Goal: Task Accomplishment & Management: Use online tool/utility

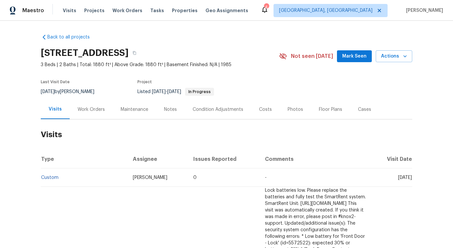
click at [88, 110] on div "Work Orders" at bounding box center [91, 109] width 27 height 7
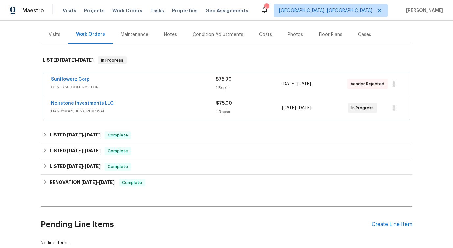
scroll to position [87, 0]
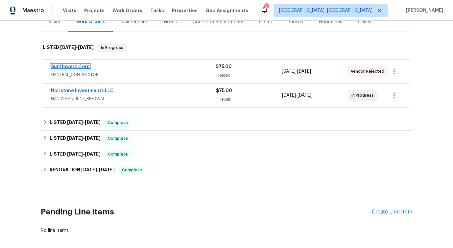
click at [74, 69] on link "Sunflowerz Corp" at bounding box center [70, 66] width 39 height 5
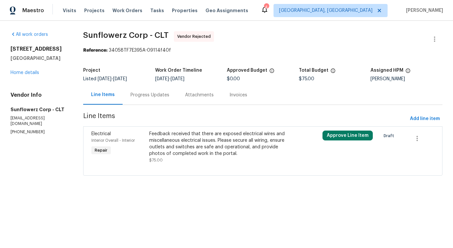
click at [158, 99] on div "Progress Updates" at bounding box center [150, 94] width 55 height 19
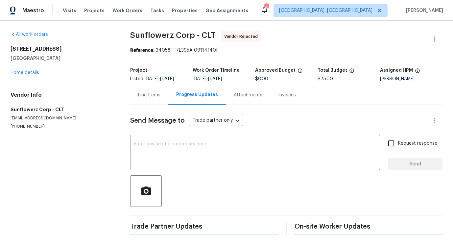
click at [171, 145] on textarea at bounding box center [255, 153] width 242 height 23
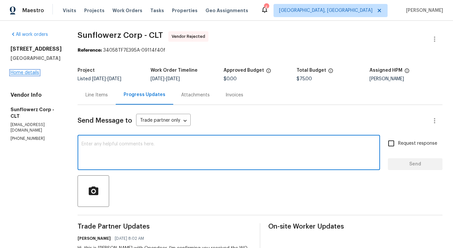
click at [25, 74] on link "Home details" at bounding box center [25, 72] width 29 height 5
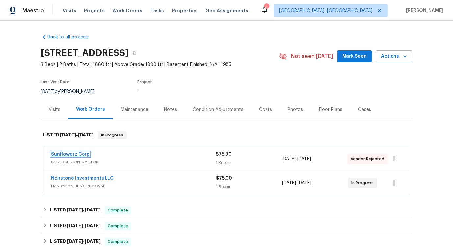
click at [83, 154] on link "Sunflowerz Corp" at bounding box center [70, 154] width 39 height 5
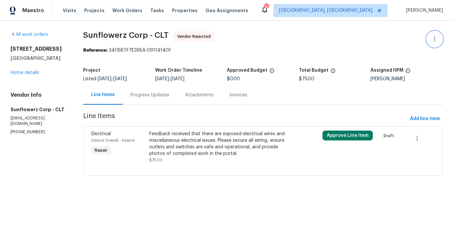
click at [435, 41] on icon "button" at bounding box center [434, 39] width 1 height 5
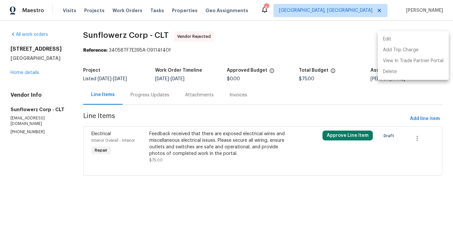
click at [392, 34] on li "Edit" at bounding box center [413, 39] width 71 height 11
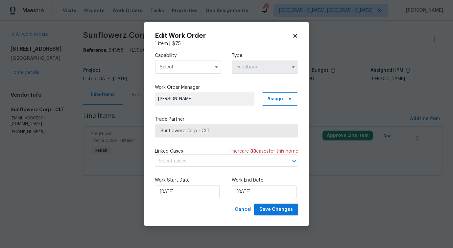
click at [196, 66] on input "text" at bounding box center [188, 67] width 66 height 13
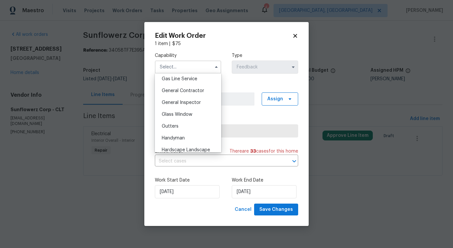
scroll to position [304, 0]
click at [201, 89] on span "General Contractor" at bounding box center [183, 91] width 42 height 5
type input "General Contractor"
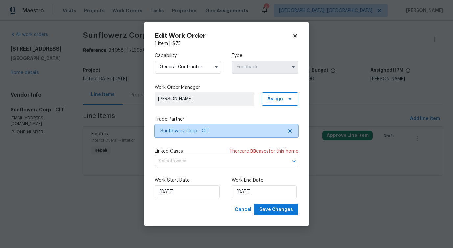
click at [199, 126] on span "Sunflowerz Corp - CLT" at bounding box center [226, 130] width 143 height 13
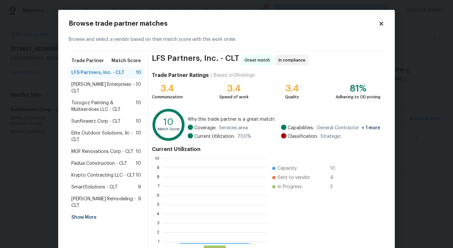
scroll to position [92, 104]
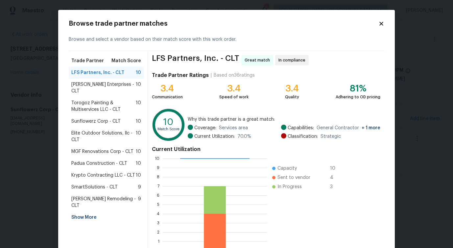
click at [81, 83] on span "Nordman Enterprises - CLT" at bounding box center [103, 87] width 64 height 13
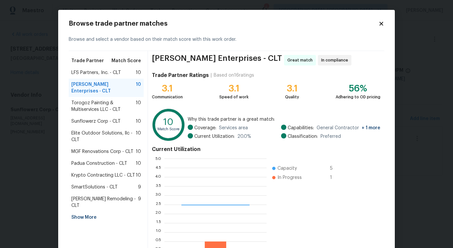
scroll to position [92, 102]
click at [82, 101] on span "Torogoz Painting & Multiservices LLC - CLT" at bounding box center [103, 106] width 64 height 13
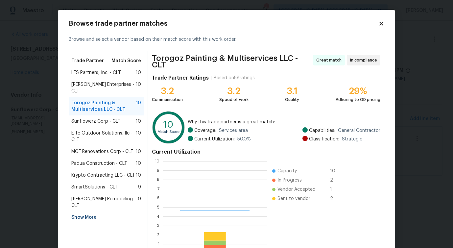
scroll to position [92, 104]
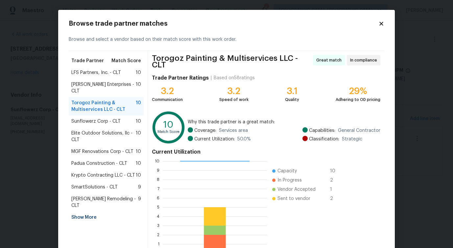
click at [81, 130] on span "Elite Outdoor Solutions, llc - CLT" at bounding box center [103, 136] width 64 height 13
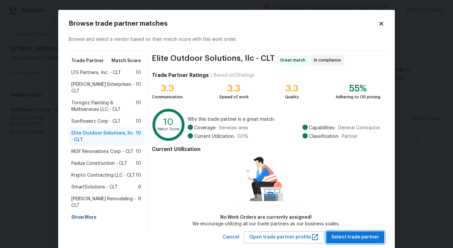
click at [349, 235] on span "Select trade partner" at bounding box center [355, 237] width 48 height 8
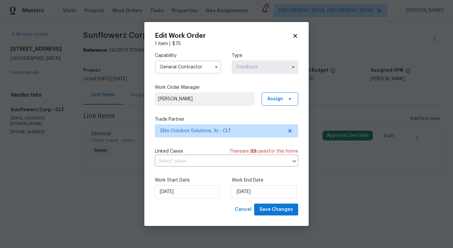
click at [185, 154] on div "Linked Cases There are 33 case s for this home" at bounding box center [226, 151] width 143 height 7
click at [185, 159] on input "text" at bounding box center [217, 161] width 125 height 10
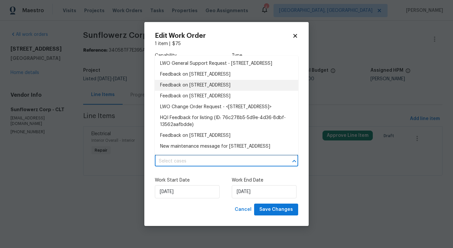
click at [197, 87] on li "Feedback on 4127 Bon Rea Dr, Charlotte, NC 28226" at bounding box center [226, 85] width 143 height 11
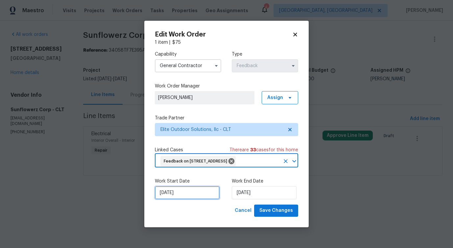
click at [181, 190] on input "[DATE]" at bounding box center [187, 192] width 65 height 13
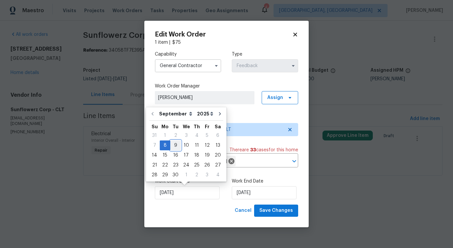
click at [176, 146] on div "9" at bounding box center [175, 145] width 11 height 9
type input "9/9/2025"
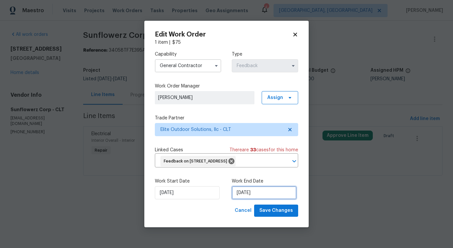
click at [254, 194] on input "9/10/2025" at bounding box center [264, 192] width 65 height 13
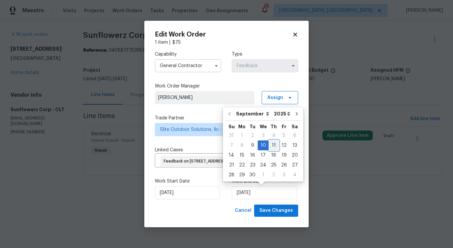
click at [273, 145] on div "11" at bounding box center [274, 145] width 10 height 9
type input "9/11/2025"
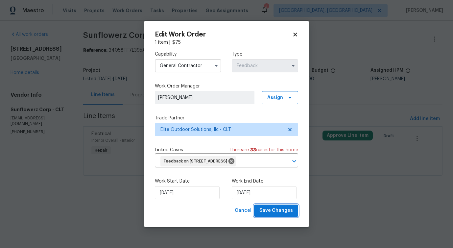
click at [275, 211] on span "Save Changes" at bounding box center [276, 211] width 34 height 8
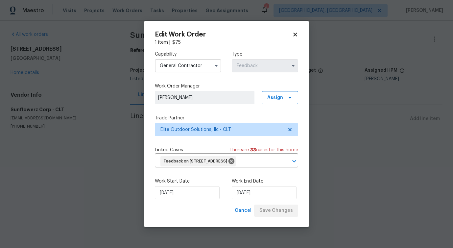
click at [6, 142] on body "Maestro Visits Projects Work Orders Tasks Properties Geo Assignments 4 Albuquer…" at bounding box center [226, 78] width 453 height 156
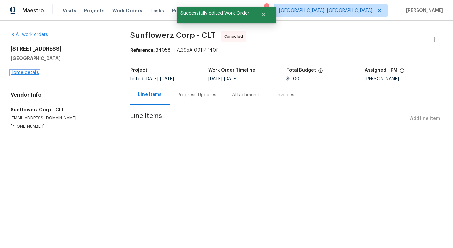
click at [19, 74] on link "Home details" at bounding box center [25, 72] width 29 height 5
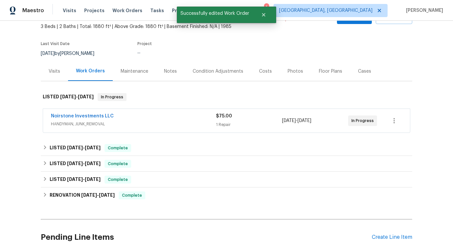
scroll to position [47, 0]
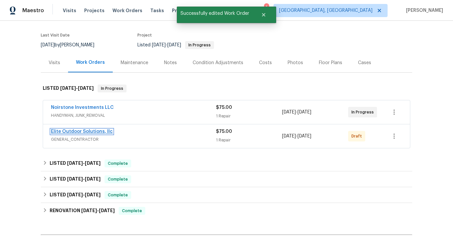
click at [88, 130] on link "Elite Outdoor Solutions, llc" at bounding box center [82, 131] width 62 height 5
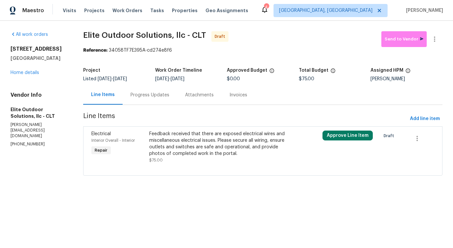
click at [243, 156] on div "Feedback received that there are exposed electrical wires and miscellaneous ele…" at bounding box center [219, 144] width 140 height 26
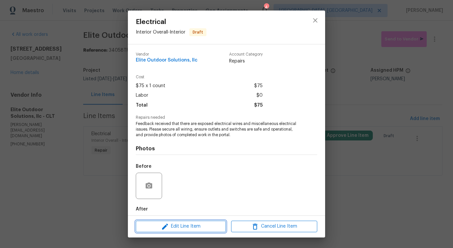
click at [208, 226] on span "Edit Line Item" at bounding box center [181, 226] width 86 height 8
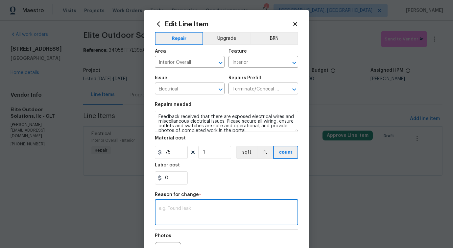
click at [182, 208] on textarea at bounding box center [226, 213] width 135 height 14
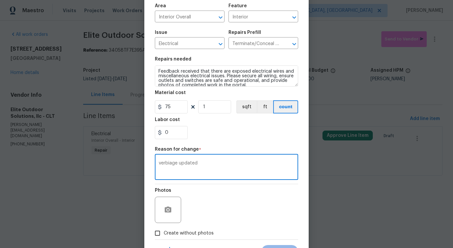
scroll to position [76, 0]
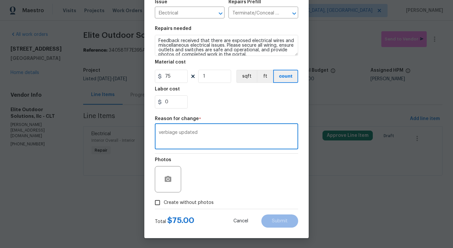
type textarea "verbiage updated"
click at [185, 203] on span "Create without photos" at bounding box center [189, 202] width 50 height 7
click at [164, 203] on input "Create without photos" at bounding box center [157, 202] width 12 height 12
checkbox input "true"
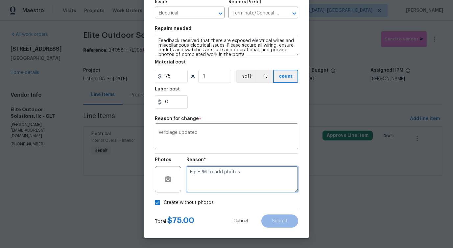
click at [235, 180] on textarea at bounding box center [242, 179] width 112 height 26
click at [0, 0] on span "Verbiage" at bounding box center [0, 0] width 0 height 0
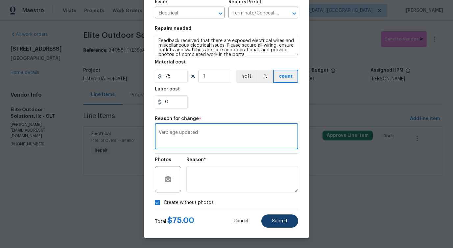
type textarea "Verbiage updated"
click at [272, 226] on button "Submit" at bounding box center [279, 220] width 37 height 13
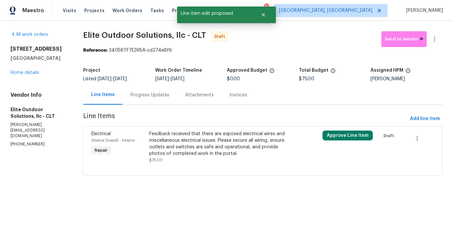
scroll to position [0, 0]
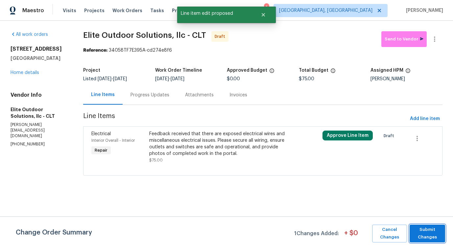
click at [424, 237] on span "Submit Changes" at bounding box center [427, 233] width 29 height 15
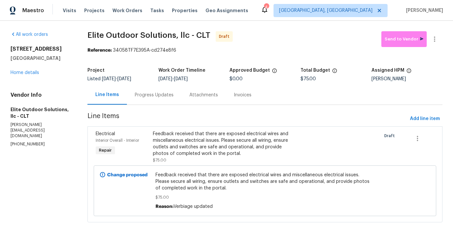
click at [154, 101] on div "Progress Updates" at bounding box center [154, 94] width 55 height 19
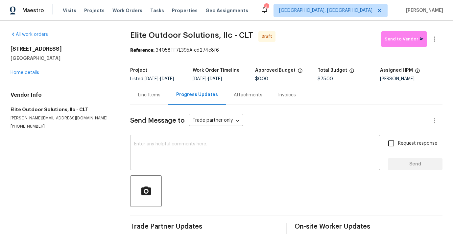
click at [215, 146] on textarea at bounding box center [255, 153] width 242 height 23
paste textarea "Hi this is Pavithra with Opendoor. I’m confirming you received the WO for the p…"
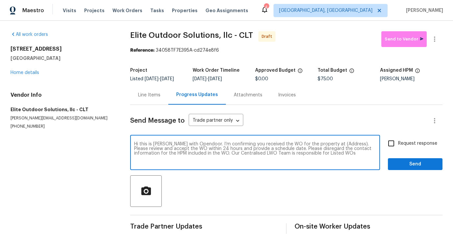
click at [331, 144] on textarea "Hi this is Pavithra with Opendoor. I’m confirming you received the WO for the p…" at bounding box center [255, 153] width 242 height 23
paste textarea "4127 Bon Rea Dr, Charlotte, NC 28226"
type textarea "Hi this is Pavithra with Opendoor. I’m confirming you received the WO for the p…"
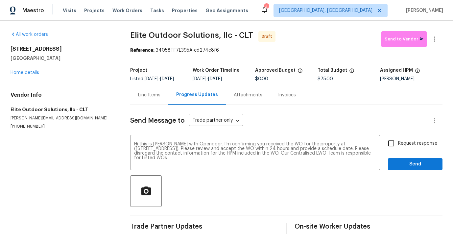
click at [402, 144] on span "Request response" at bounding box center [417, 143] width 39 height 7
click at [398, 144] on input "Request response" at bounding box center [391, 143] width 14 height 14
checkbox input "true"
click at [408, 167] on span "Send" at bounding box center [415, 164] width 44 height 8
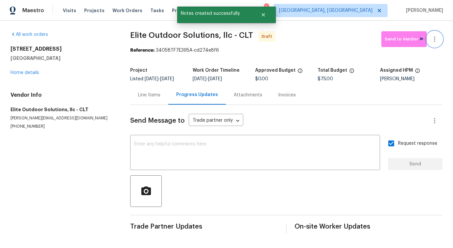
click at [439, 41] on button "button" at bounding box center [435, 39] width 16 height 16
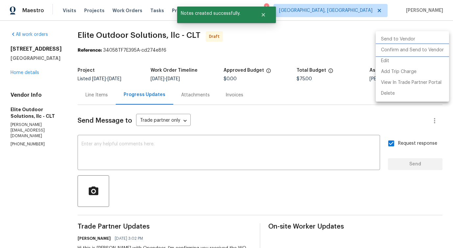
click at [398, 49] on li "Confirm and Send to Vendor" at bounding box center [412, 50] width 73 height 11
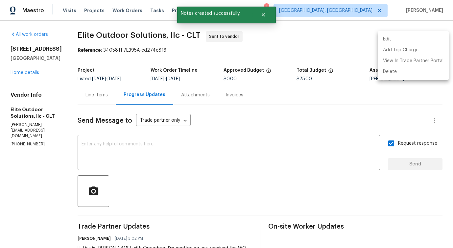
click at [195, 148] on div at bounding box center [226, 124] width 453 height 248
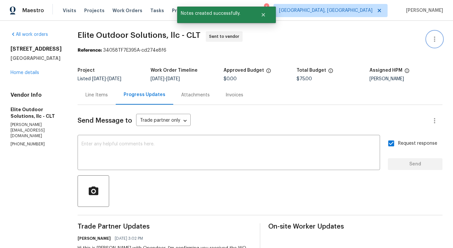
scroll to position [48, 0]
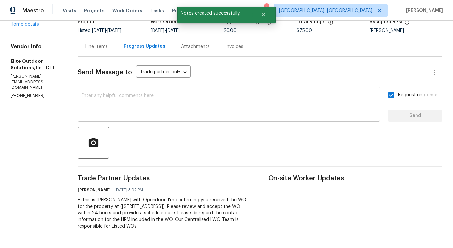
click at [128, 102] on textarea at bounding box center [229, 104] width 295 height 23
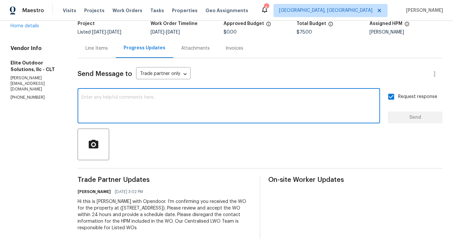
scroll to position [0, 0]
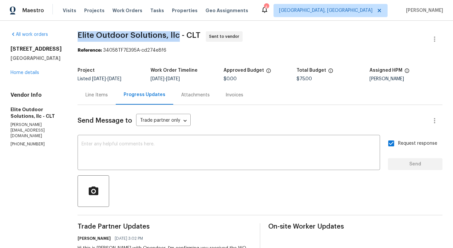
drag, startPoint x: 67, startPoint y: 35, endPoint x: 174, endPoint y: 36, distance: 106.2
click at [174, 36] on div "All work orders 4127 Bon Rea Dr Charlotte, NC 28226 Home details Vendor Info El…" at bounding box center [226, 159] width 453 height 276
copy span "Elite Outdoor Solutions, llc"
click at [29, 69] on div "4127 Bon Rea Dr Charlotte, NC 28226 Home details" at bounding box center [36, 61] width 51 height 30
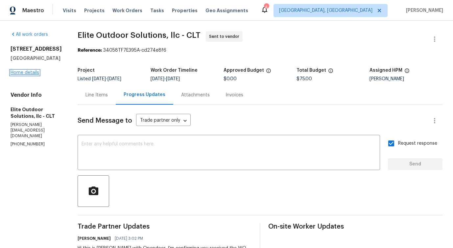
click at [29, 72] on link "Home details" at bounding box center [25, 72] width 29 height 5
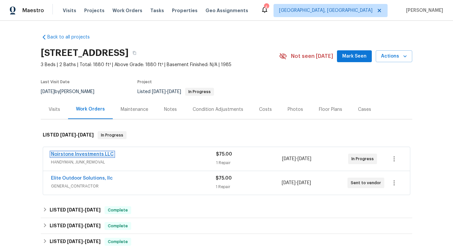
click at [76, 154] on link "Noirstone Investments LLC" at bounding box center [82, 154] width 63 height 5
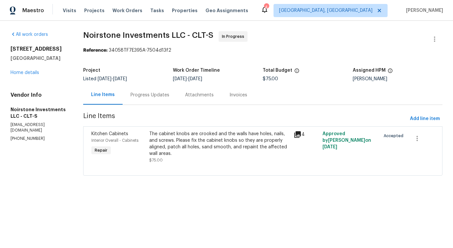
click at [159, 100] on div "Progress Updates" at bounding box center [150, 94] width 55 height 19
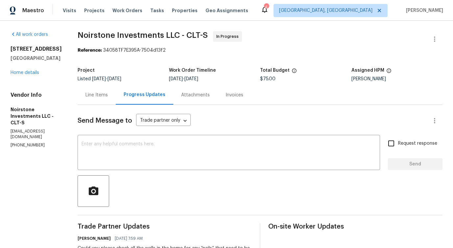
click at [94, 97] on div "Line Items" at bounding box center [96, 95] width 22 height 7
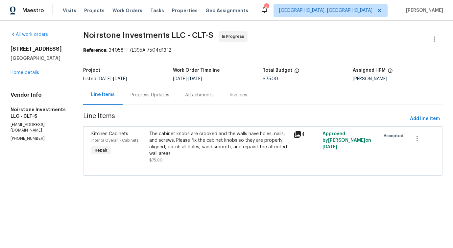
click at [154, 98] on div "Progress Updates" at bounding box center [150, 95] width 39 height 7
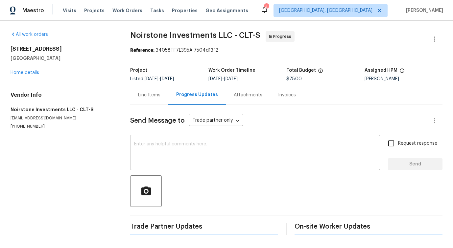
click at [174, 164] on textarea at bounding box center [255, 153] width 242 height 23
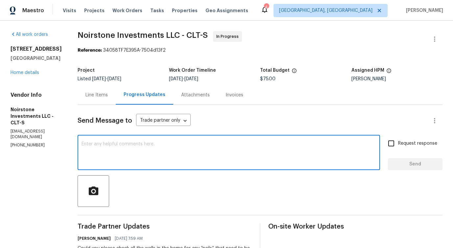
click at [117, 150] on textarea at bounding box center [229, 153] width 295 height 23
type textarea "Do you have any update?"
click at [398, 147] on input "Request response" at bounding box center [391, 143] width 14 height 14
checkbox input "true"
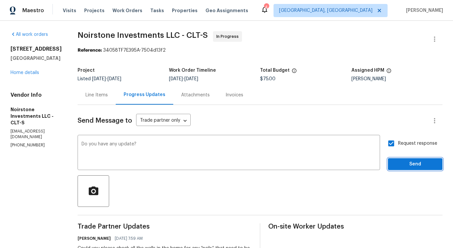
click at [408, 169] on button "Send" at bounding box center [415, 164] width 55 height 12
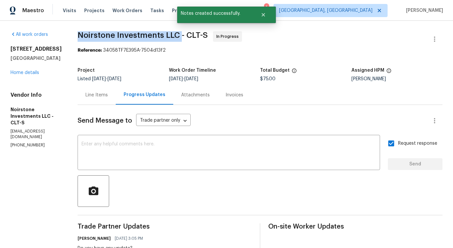
drag, startPoint x: 79, startPoint y: 33, endPoint x: 182, endPoint y: 34, distance: 103.6
click at [182, 34] on span "Noirstone Investments LLC - CLT-S" at bounding box center [143, 35] width 130 height 8
drag, startPoint x: 78, startPoint y: 33, endPoint x: 186, endPoint y: 33, distance: 107.9
click at [186, 33] on span "Noirstone Investments LLC - CLT-S" at bounding box center [143, 35] width 130 height 8
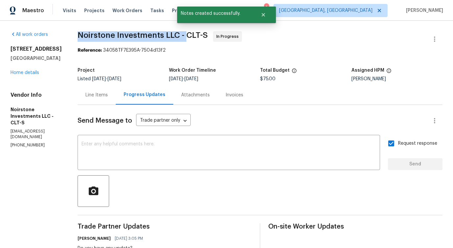
copy span "Noirstone Investments LLC -"
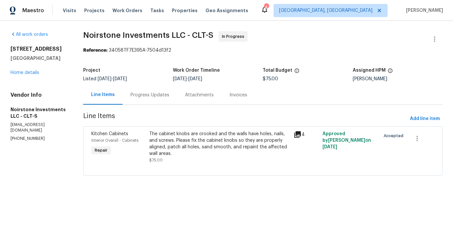
click at [159, 97] on div "Progress Updates" at bounding box center [150, 95] width 39 height 7
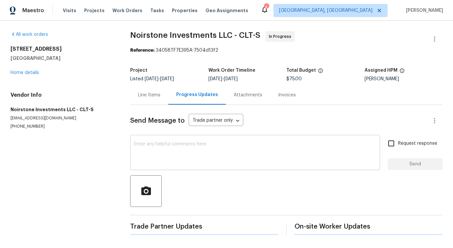
click at [174, 164] on textarea at bounding box center [255, 153] width 242 height 23
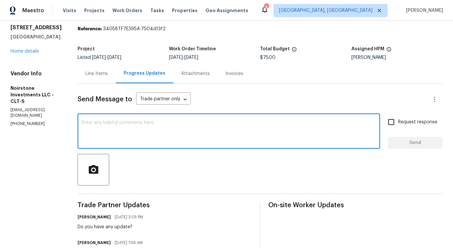
scroll to position [23, 0]
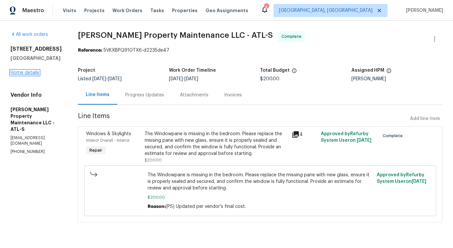
click at [27, 75] on link "Home details" at bounding box center [25, 72] width 29 height 5
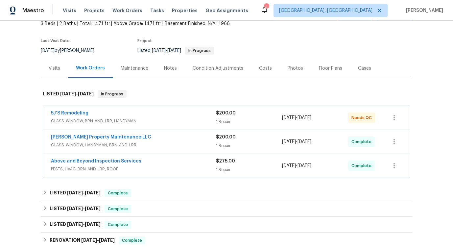
scroll to position [56, 0]
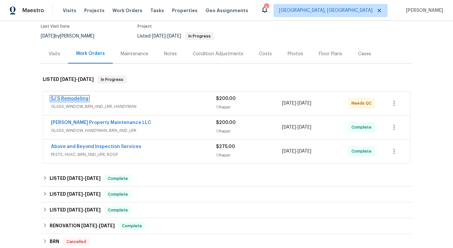
click at [70, 98] on link "5J’S Remodeling" at bounding box center [69, 98] width 37 height 5
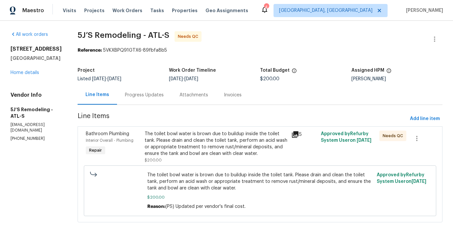
click at [154, 101] on div "Progress Updates" at bounding box center [144, 94] width 55 height 19
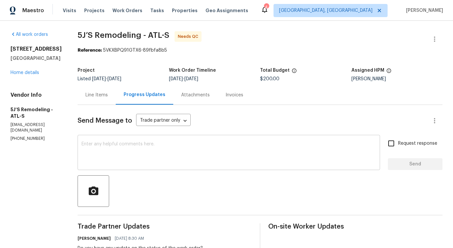
click at [153, 149] on textarea at bounding box center [229, 153] width 295 height 23
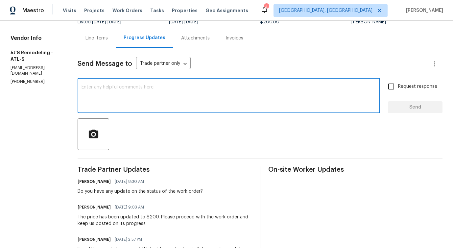
scroll to position [54, 0]
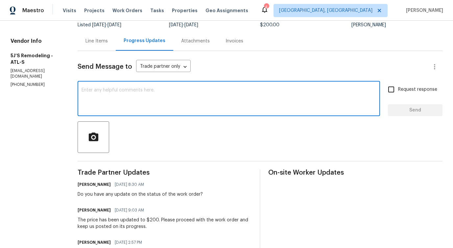
paste textarea "Would you kindly provide us with an update regarding the progress of the work o…"
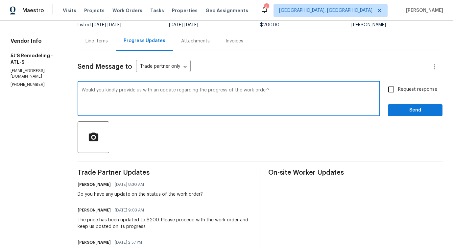
type textarea "Would you kindly provide us with an update regarding the progress of the work o…"
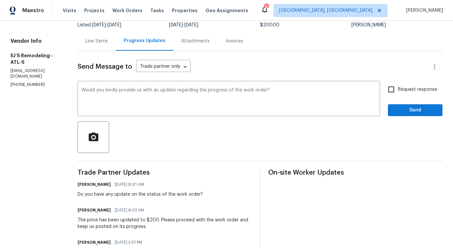
click at [404, 89] on span "Request response" at bounding box center [417, 89] width 39 height 7
click at [398, 89] on input "Request response" at bounding box center [391, 90] width 14 height 14
checkbox input "true"
click at [409, 110] on span "Send" at bounding box center [415, 110] width 44 height 8
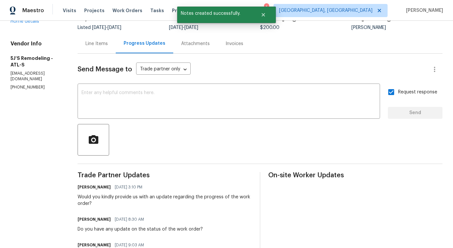
scroll to position [52, 0]
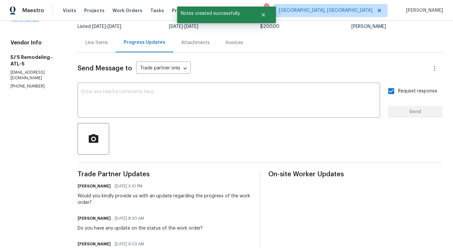
click at [99, 47] on div "Line Items" at bounding box center [97, 42] width 38 height 19
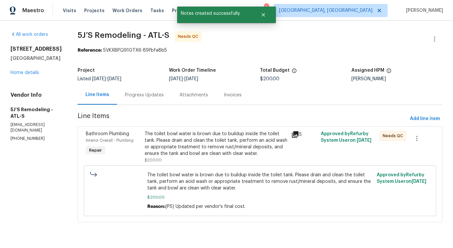
click at [189, 142] on div "The toilet bowl water is brown due to buildup inside the toilet tank. Please dr…" at bounding box center [216, 144] width 143 height 26
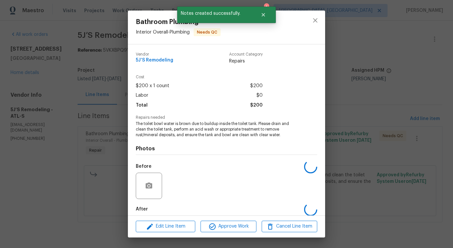
scroll to position [33, 0]
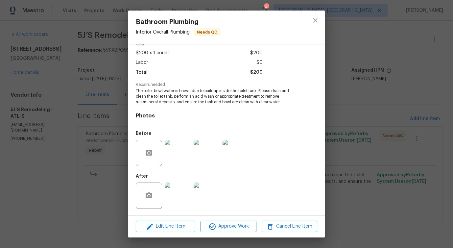
click at [176, 152] on img at bounding box center [178, 153] width 26 height 26
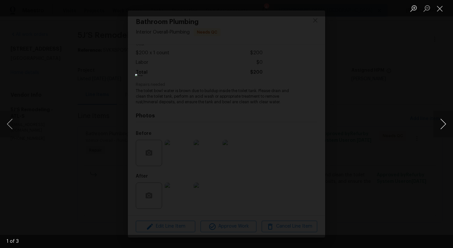
click at [442, 125] on button "Next image" at bounding box center [443, 124] width 20 height 26
click at [440, 14] on button "Close lightbox" at bounding box center [439, 9] width 13 height 12
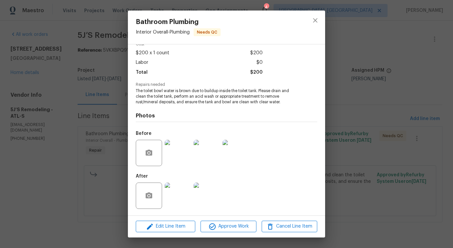
click at [179, 196] on img at bounding box center [178, 196] width 26 height 26
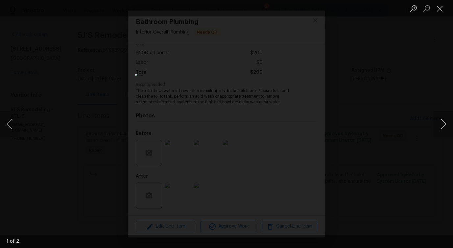
click at [442, 128] on button "Next image" at bounding box center [443, 124] width 20 height 26
click at [438, 11] on button "Close lightbox" at bounding box center [439, 9] width 13 height 12
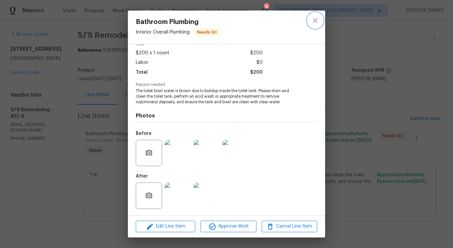
click at [315, 23] on icon "close" at bounding box center [315, 20] width 8 height 8
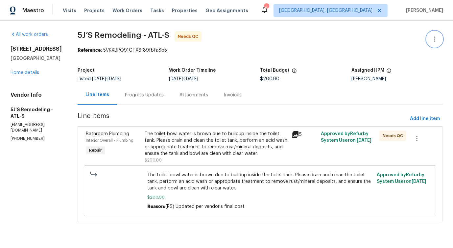
click at [437, 38] on icon "button" at bounding box center [435, 39] width 8 height 8
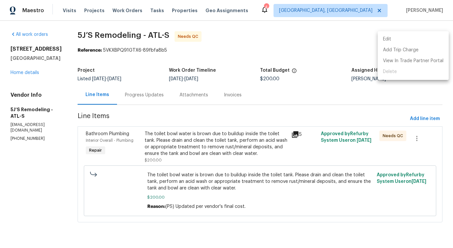
click at [398, 39] on li "Edit" at bounding box center [413, 39] width 71 height 11
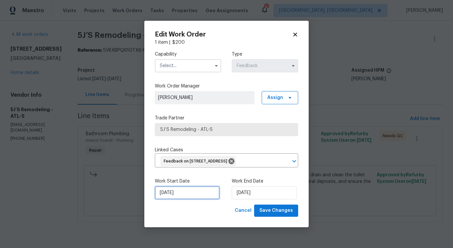
click at [179, 194] on input "9/2/2025" at bounding box center [187, 192] width 65 height 13
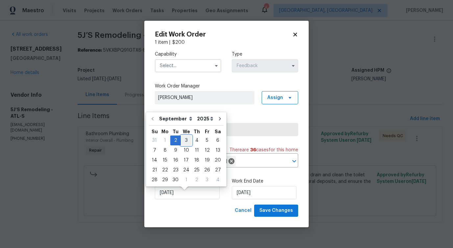
click at [187, 142] on div "3" at bounding box center [186, 140] width 11 height 9
type input "9/3/2025"
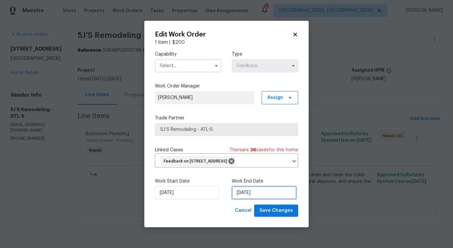
click at [247, 199] on input "[DATE]" at bounding box center [264, 192] width 65 height 13
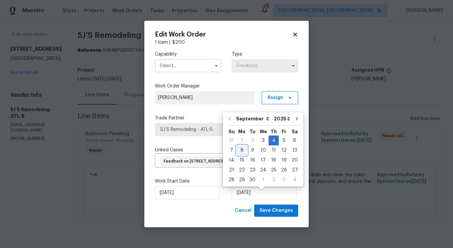
click at [243, 151] on div "8" at bounding box center [242, 150] width 11 height 9
type input "9/8/2025"
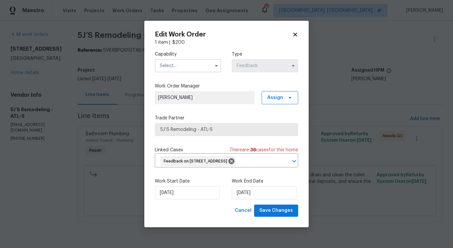
click at [192, 59] on input "text" at bounding box center [188, 65] width 66 height 13
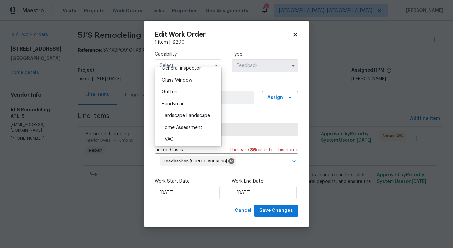
scroll to position [333, 0]
click at [188, 103] on div "Handyman" at bounding box center [188, 103] width 63 height 12
type input "Handyman"
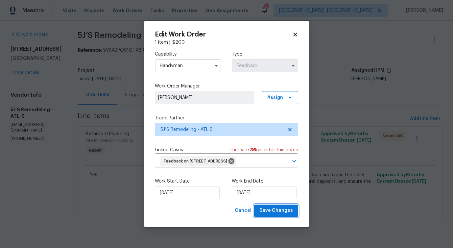
click at [275, 213] on span "Save Changes" at bounding box center [276, 211] width 34 height 8
click at [69, 195] on body "Maestro Visits Projects Work Orders Tasks Properties Geo Assignments 4 Albuquer…" at bounding box center [226, 120] width 453 height 241
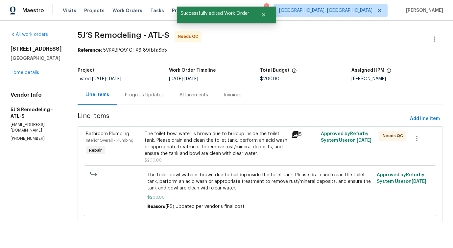
click at [130, 105] on section "5J’S Remodeling - ATL-S Needs QC Reference: 5VKXBPQ91GTX6-89fbfa8b5 Project Lis…" at bounding box center [260, 130] width 365 height 199
click at [140, 99] on div "Progress Updates" at bounding box center [144, 94] width 55 height 19
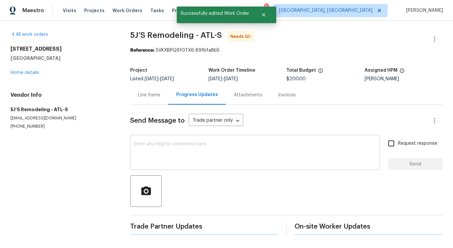
click at [162, 157] on textarea at bounding box center [255, 153] width 242 height 23
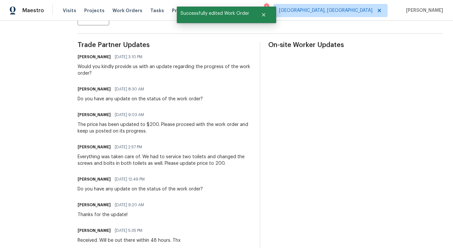
scroll to position [184, 0]
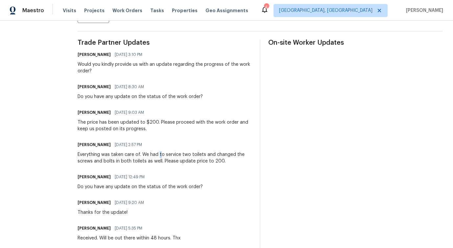
click at [160, 158] on div "Everything was taken care of. We had to service two toilets and changed the scr…" at bounding box center [165, 157] width 174 height 13
drag, startPoint x: 165, startPoint y: 156, endPoint x: 176, endPoint y: 156, distance: 11.2
click at [176, 156] on div "Everything was taken care of. We had to service two toilets and changed the scr…" at bounding box center [165, 157] width 174 height 13
click at [183, 150] on div "Ray Engheben 09/04/2025 2:57 PM Everything was taken care of. We had to service…" at bounding box center [165, 152] width 174 height 24
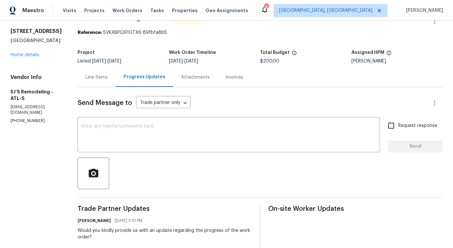
scroll to position [0, 0]
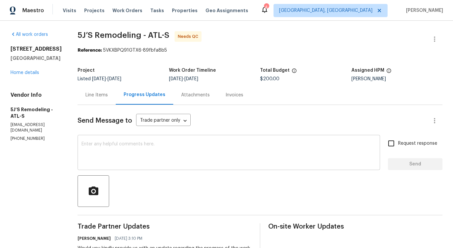
click at [201, 154] on textarea at bounding box center [229, 153] width 295 height 23
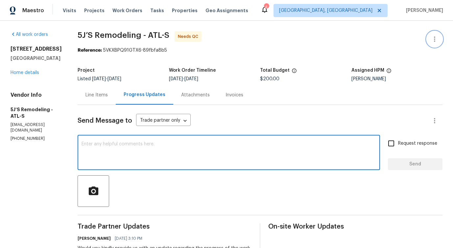
click at [428, 38] on button "button" at bounding box center [435, 39] width 16 height 16
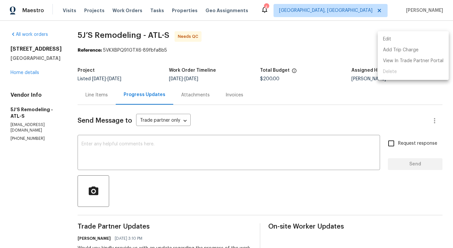
click at [392, 38] on li "Edit" at bounding box center [413, 39] width 71 height 11
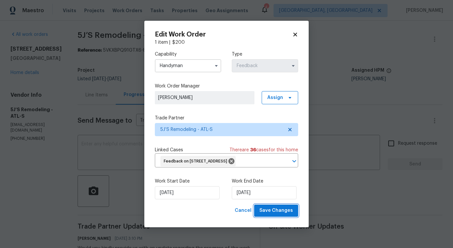
click at [273, 215] on span "Save Changes" at bounding box center [276, 211] width 34 height 8
click at [90, 79] on body "Maestro Visits Projects Work Orders Tasks Properties Geo Assignments 4 Albuquer…" at bounding box center [226, 124] width 453 height 248
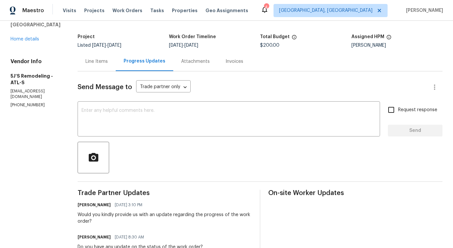
scroll to position [33, 0]
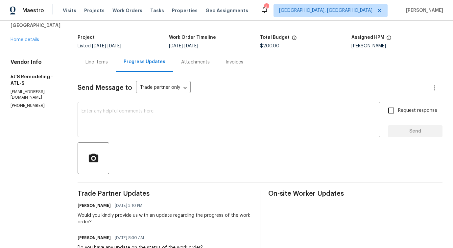
click at [183, 112] on textarea at bounding box center [229, 120] width 295 height 23
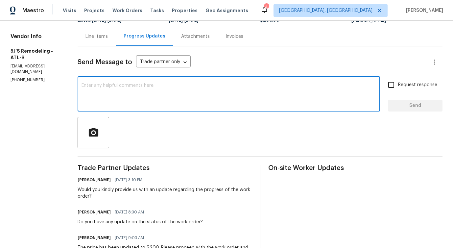
scroll to position [0, 0]
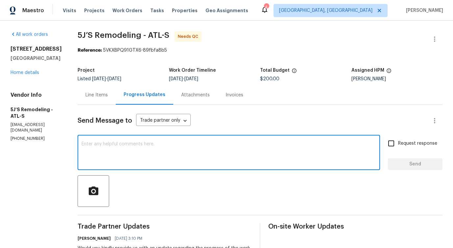
click at [94, 97] on div "Line Items" at bounding box center [96, 95] width 22 height 7
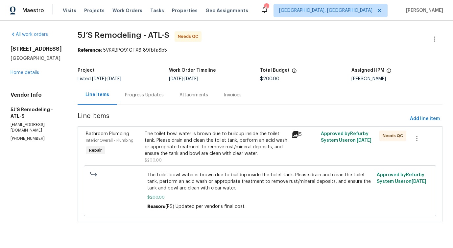
click at [217, 151] on div "The toilet bowl water is brown due to buildup inside the toilet tank. Please dr…" at bounding box center [216, 144] width 143 height 26
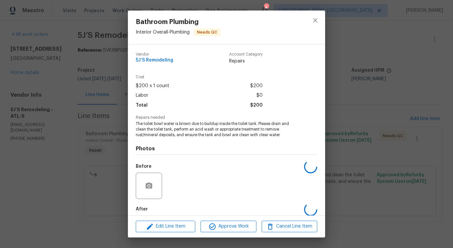
scroll to position [33, 0]
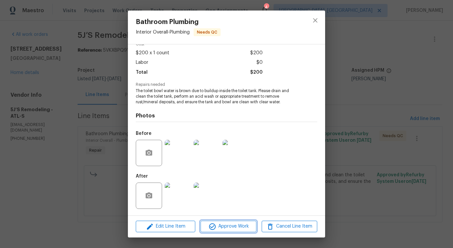
click at [227, 226] on span "Approve Work" at bounding box center [229, 226] width 52 height 8
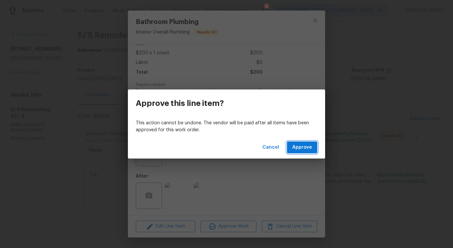
click at [304, 149] on span "Approve" at bounding box center [302, 147] width 20 height 8
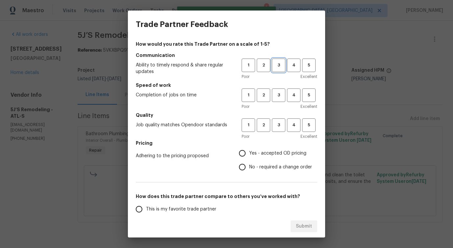
click at [275, 64] on span "3" at bounding box center [279, 65] width 12 height 8
click at [279, 86] on h5 "Speed of work" at bounding box center [227, 85] width 182 height 7
click at [279, 95] on span "3" at bounding box center [279, 95] width 12 height 8
click at [279, 125] on span "3" at bounding box center [279, 125] width 12 height 8
click at [255, 169] on span "No - required a change order" at bounding box center [280, 167] width 63 height 7
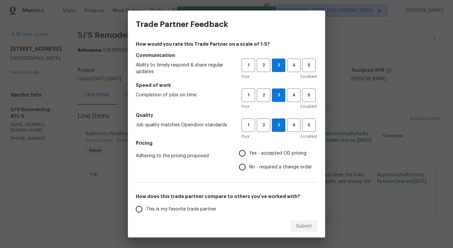
click at [249, 169] on input "No - required a change order" at bounding box center [242, 167] width 14 height 14
radio input "true"
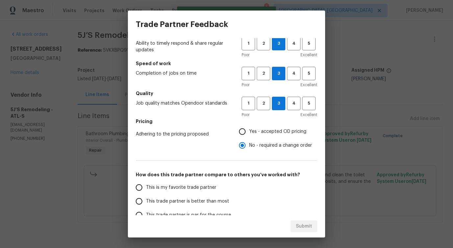
scroll to position [76, 0]
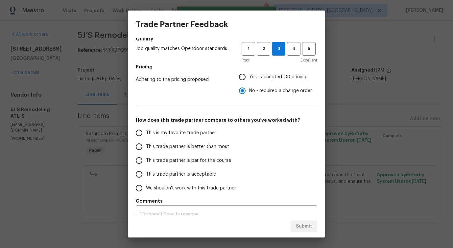
click at [220, 148] on span "This trade partner is better than most" at bounding box center [187, 146] width 83 height 7
click at [146, 148] on input "This trade partner is better than most" at bounding box center [139, 147] width 14 height 14
click at [296, 232] on button "Submit" at bounding box center [304, 226] width 27 height 12
radio input "true"
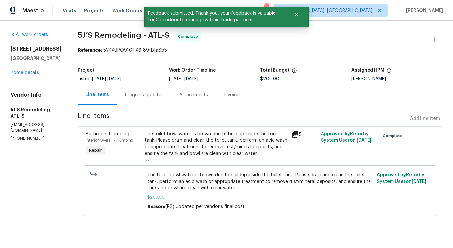
click at [139, 99] on div "Progress Updates" at bounding box center [144, 94] width 55 height 19
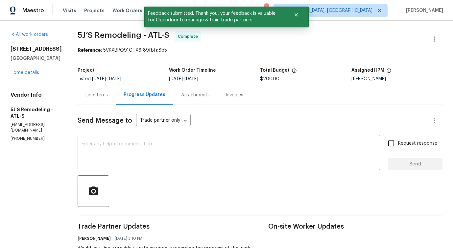
click at [168, 162] on textarea at bounding box center [229, 153] width 295 height 23
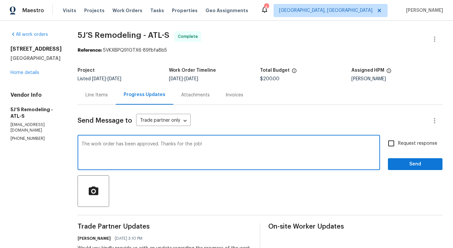
type textarea "The work order has been approved. Thanks for the job!"
click at [420, 164] on span "Send" at bounding box center [415, 164] width 44 height 8
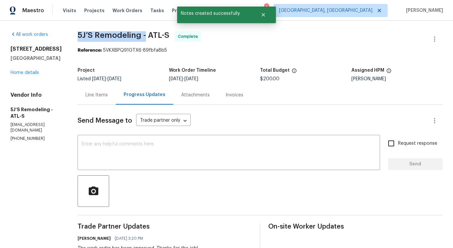
drag, startPoint x: 73, startPoint y: 30, endPoint x: 144, endPoint y: 32, distance: 71.4
copy span "5J’S Remodeling -"
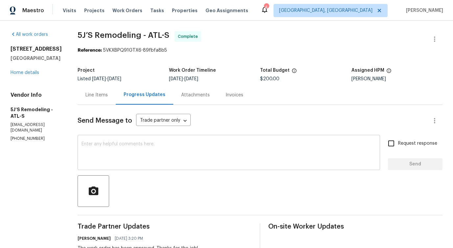
click at [109, 157] on textarea at bounding box center [229, 153] width 295 height 23
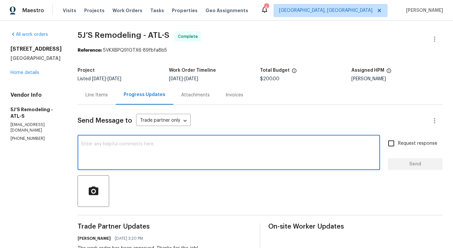
click at [104, 98] on div "Line Items" at bounding box center [97, 94] width 38 height 19
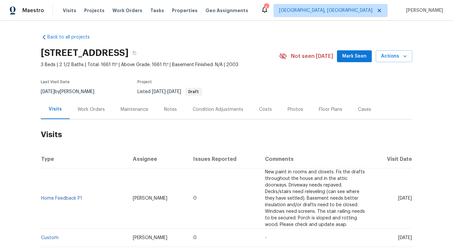
click at [85, 111] on div "Work Orders" at bounding box center [91, 109] width 27 height 7
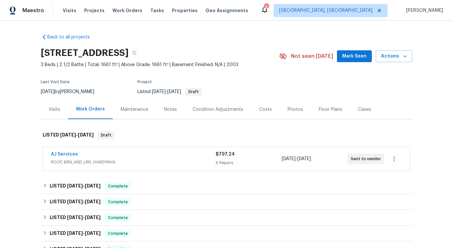
scroll to position [16, 0]
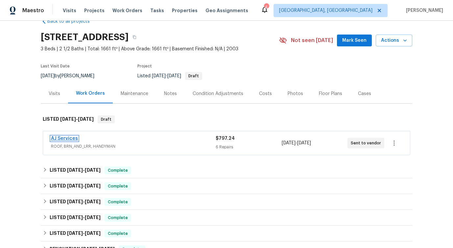
click at [62, 137] on link "AJ Services" at bounding box center [64, 138] width 27 height 5
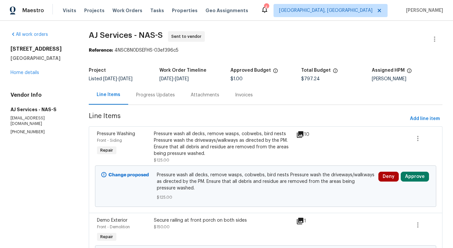
click at [157, 98] on div "Progress Updates" at bounding box center [155, 95] width 39 height 7
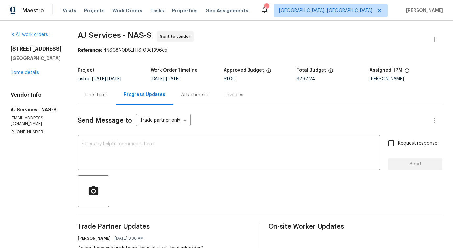
click at [100, 100] on div "Line Items" at bounding box center [97, 94] width 38 height 19
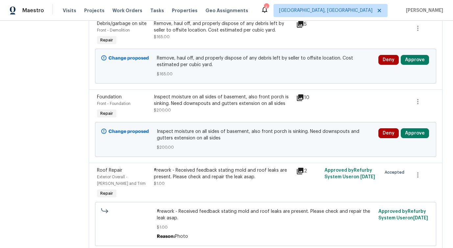
scroll to position [354, 0]
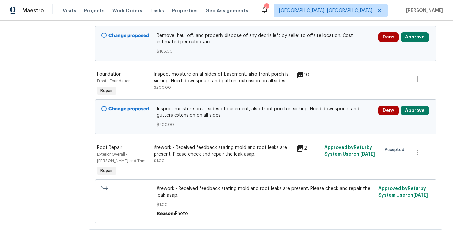
click at [219, 163] on div "#rework - Received feedback stating mold and roof leaks are present. Please che…" at bounding box center [223, 154] width 138 height 20
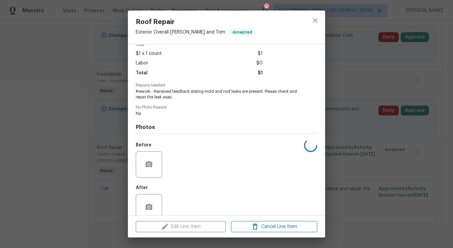
scroll to position [44, 0]
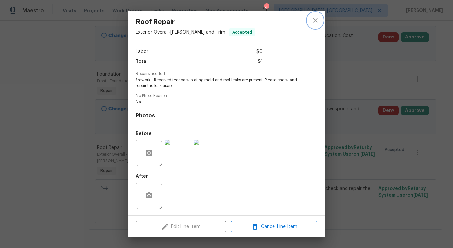
click at [312, 24] on icon "close" at bounding box center [315, 20] width 8 height 8
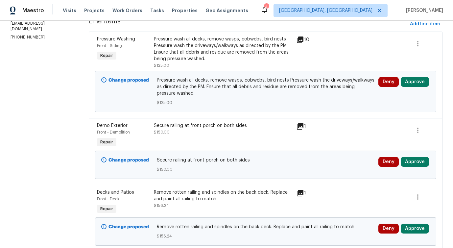
scroll to position [0, 0]
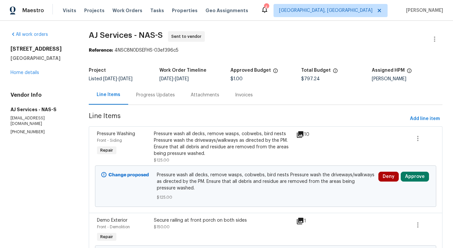
click at [155, 96] on div "Progress Updates" at bounding box center [155, 95] width 39 height 7
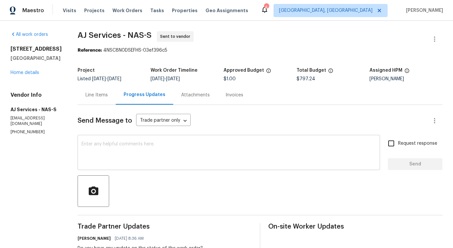
scroll to position [37, 0]
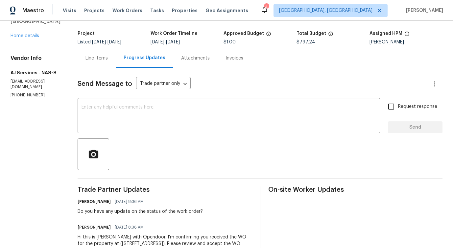
click at [98, 60] on div "Line Items" at bounding box center [96, 58] width 22 height 7
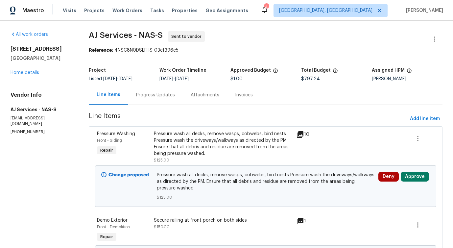
click at [162, 97] on div "Progress Updates" at bounding box center [155, 95] width 39 height 7
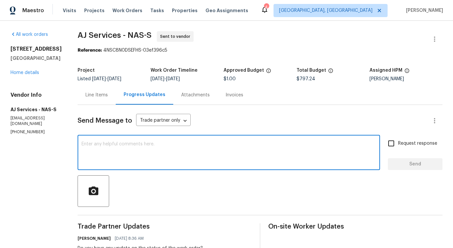
click at [118, 155] on textarea at bounding box center [229, 153] width 295 height 23
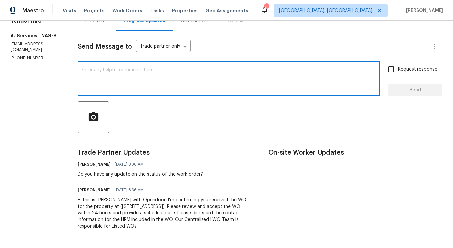
scroll to position [71, 0]
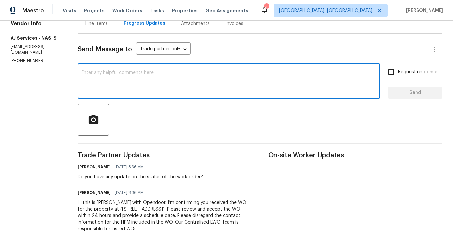
click at [129, 92] on textarea at bounding box center [229, 81] width 295 height 23
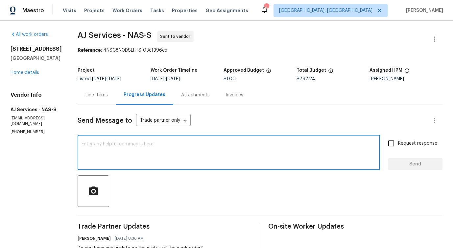
click at [98, 93] on div "Line Items" at bounding box center [96, 95] width 22 height 7
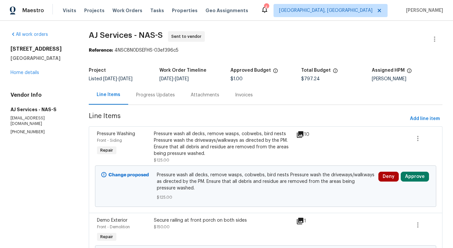
drag, startPoint x: 174, startPoint y: 40, endPoint x: 227, endPoint y: 38, distance: 53.0
click at [227, 38] on span "AJ Services - NAS-S Sent to vendor" at bounding box center [258, 39] width 338 height 16
click at [147, 99] on div "Progress Updates" at bounding box center [155, 94] width 55 height 19
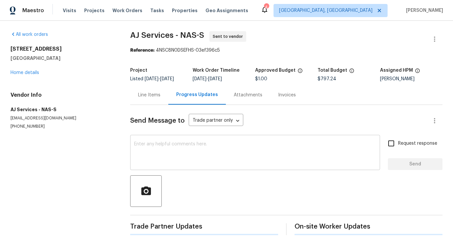
click at [172, 159] on textarea at bounding box center [255, 153] width 242 height 23
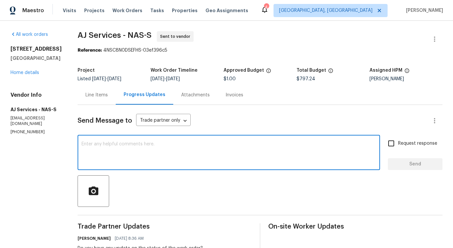
scroll to position [74, 0]
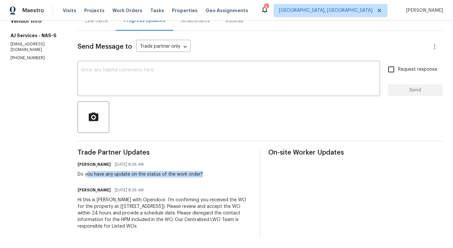
drag, startPoint x: 87, startPoint y: 177, endPoint x: 241, endPoint y: 176, distance: 154.2
click at [241, 176] on div "Pavithra Sekar 09/08/2025 8:36 AM Do you have any update on the status of the w…" at bounding box center [165, 169] width 174 height 18
drag, startPoint x: 83, startPoint y: 174, endPoint x: 216, endPoint y: 183, distance: 133.2
click at [216, 183] on div "Trade Partner Updates Pavithra Sekar 09/08/2025 8:36 AM Do you have any update …" at bounding box center [165, 193] width 174 height 88
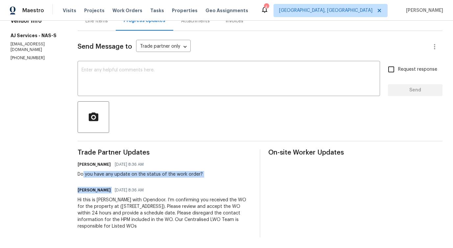
scroll to position [0, 0]
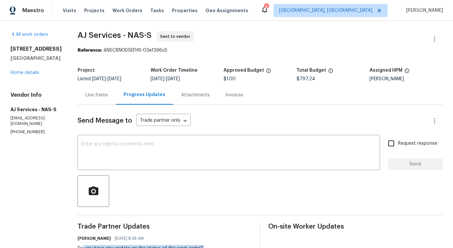
click at [97, 95] on div "Line Items" at bounding box center [96, 95] width 22 height 7
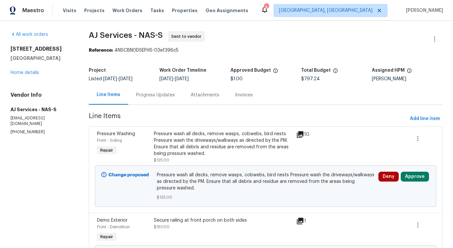
click at [161, 100] on div "Progress Updates" at bounding box center [155, 94] width 55 height 19
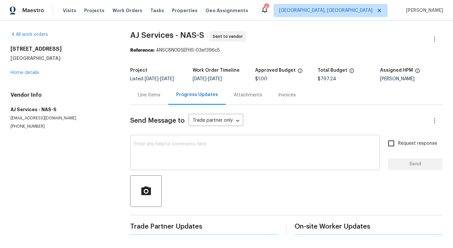
click at [168, 151] on textarea at bounding box center [255, 153] width 242 height 23
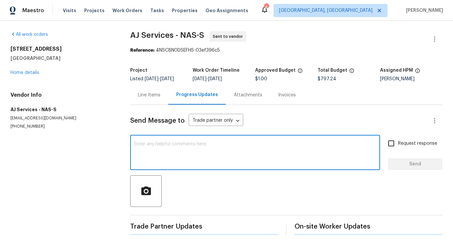
scroll to position [74, 0]
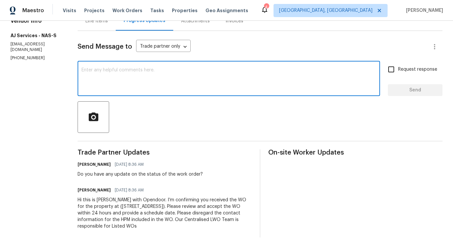
click at [168, 94] on div "x ​" at bounding box center [229, 79] width 303 height 34
type textarea "Could"
click at [86, 71] on textarea "Could" at bounding box center [229, 79] width 295 height 23
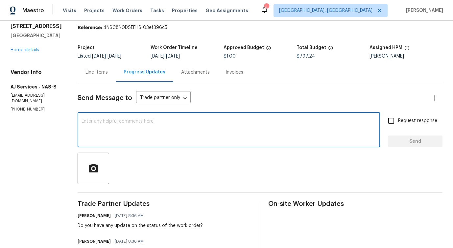
scroll to position [0, 0]
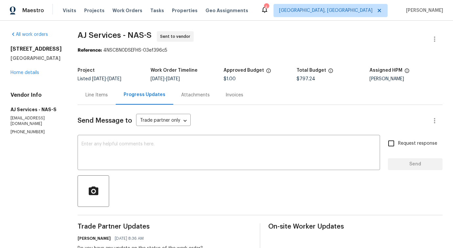
click at [139, 42] on span "AJ Services - NAS-S Sent to vendor" at bounding box center [252, 39] width 349 height 16
click at [136, 147] on textarea at bounding box center [229, 153] width 295 height 23
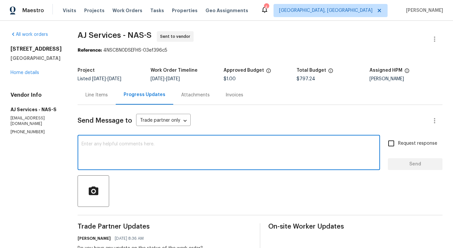
click at [131, 155] on textarea at bounding box center [229, 153] width 295 height 23
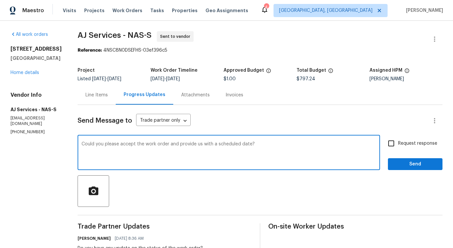
type textarea "Could you please accept the work order and provide us with a scheduled date?"
click input "Request response"
checkbox input "true"
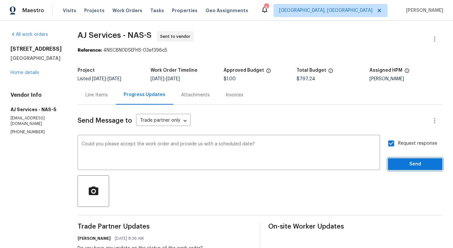
click span "Send"
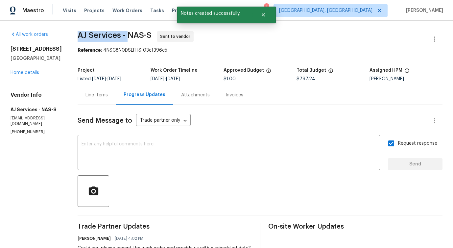
drag, startPoint x: 76, startPoint y: 33, endPoint x: 127, endPoint y: 33, distance: 51.3
click div "All work orders 3540 Greens Mill Rd Spring Hill, TN 37174 Home details Vendor I…"
copy span "AJ Services -"
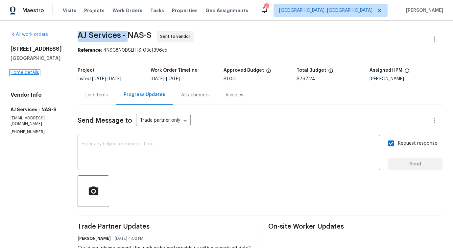
click link "Home details"
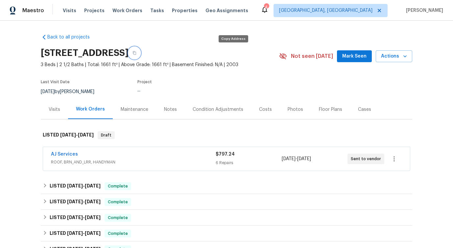
click button "button"
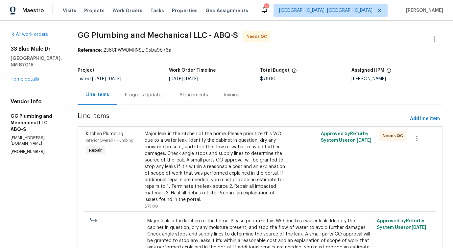
click at [172, 90] on div "Progress Updates" at bounding box center [144, 94] width 55 height 19
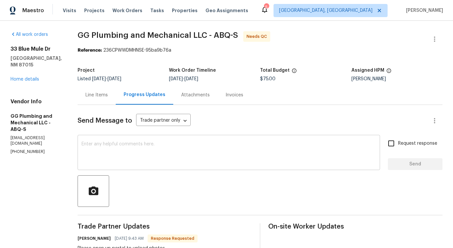
click at [192, 148] on textarea at bounding box center [229, 153] width 295 height 23
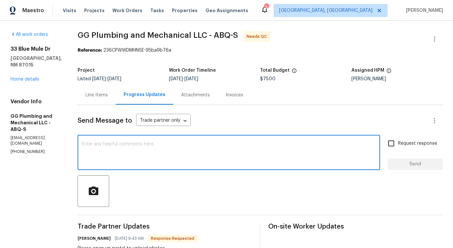
scroll to position [120, 0]
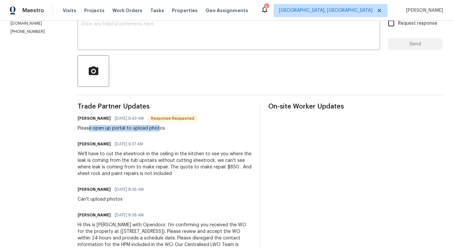
drag, startPoint x: 111, startPoint y: 129, endPoint x: 182, endPoint y: 129, distance: 70.7
click at [182, 129] on div "Please open up portal to upload photos" at bounding box center [138, 128] width 120 height 7
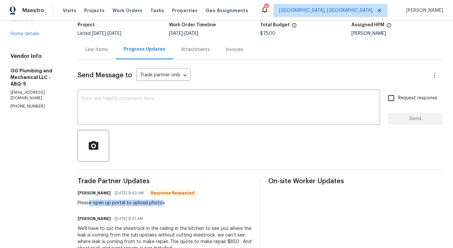
scroll to position [19, 0]
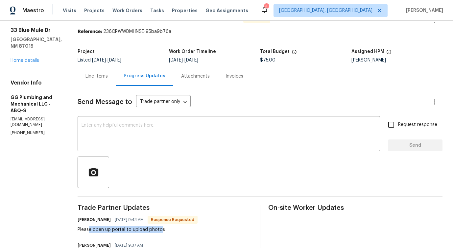
click at [108, 79] on div "Line Items" at bounding box center [96, 76] width 22 height 7
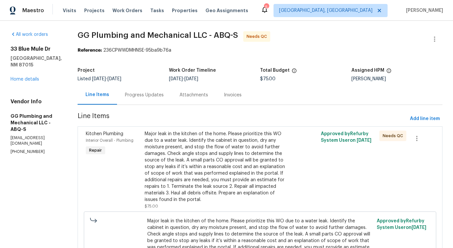
click at [164, 94] on div "Progress Updates" at bounding box center [144, 95] width 39 height 7
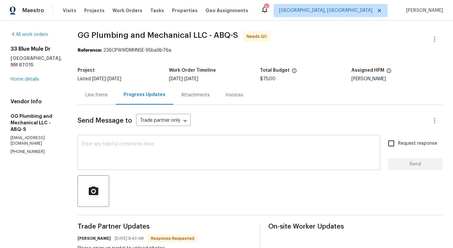
click at [215, 143] on textarea at bounding box center [229, 153] width 295 height 23
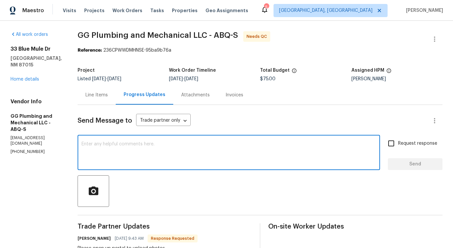
click at [215, 151] on textarea at bounding box center [229, 153] width 295 height 23
paste textarea "[PERSON_NAME][EMAIL_ADDRESS][PERSON_NAME][DOMAIN_NAME]"
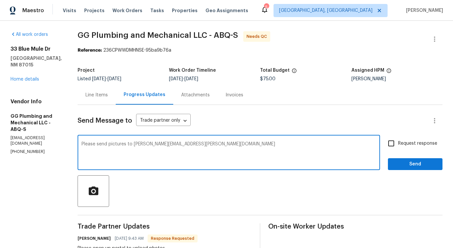
type textarea "Please send pictures to [PERSON_NAME][EMAIL_ADDRESS][PERSON_NAME][DOMAIN_NAME]"
click at [391, 144] on input "Request response" at bounding box center [391, 143] width 14 height 14
checkbox input "true"
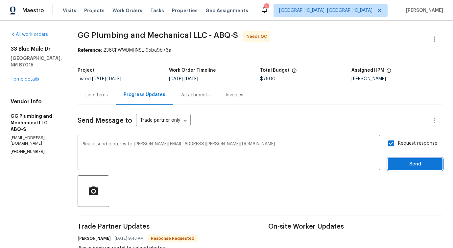
click at [402, 166] on span "Send" at bounding box center [415, 164] width 44 height 8
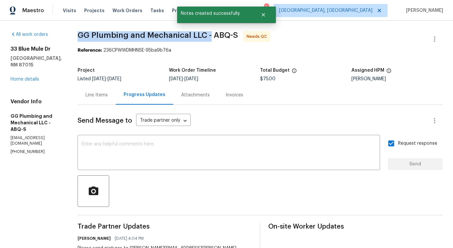
drag, startPoint x: 95, startPoint y: 33, endPoint x: 233, endPoint y: 37, distance: 137.5
click at [233, 37] on div "All work orders [STREET_ADDRESS][PERSON_NAME] Home details Vendor Info GG Plumb…" at bounding box center [226, 223] width 453 height 404
copy span "GG Plumbing and Mechanical LLC -"
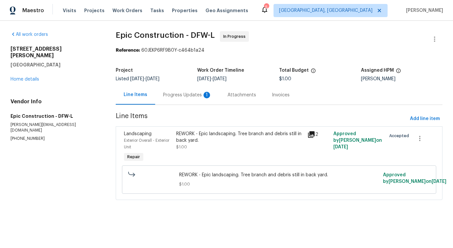
click at [171, 99] on div "Progress Updates 1" at bounding box center [187, 94] width 64 height 19
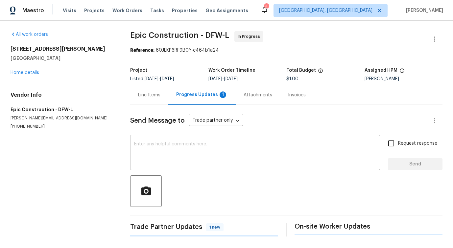
click at [186, 158] on textarea at bounding box center [255, 153] width 242 height 23
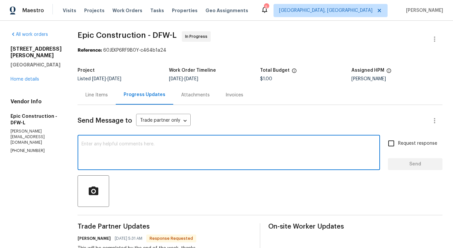
scroll to position [74, 0]
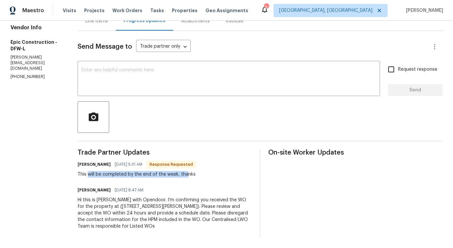
drag, startPoint x: 83, startPoint y: 176, endPoint x: 182, endPoint y: 175, distance: 99.3
click at [182, 175] on div "This will be completed by the end of the week, thanks" at bounding box center [137, 174] width 119 height 7
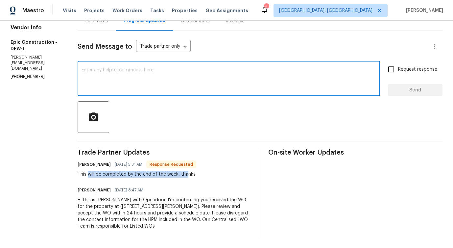
click at [178, 77] on textarea at bounding box center [229, 79] width 295 height 23
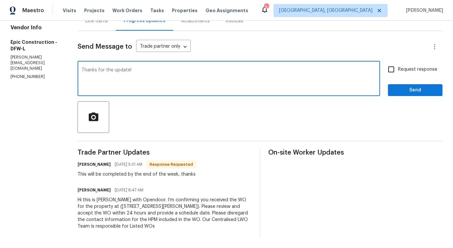
type textarea "Thanks for the update!"
click at [419, 84] on div "Request response Send" at bounding box center [415, 79] width 55 height 34
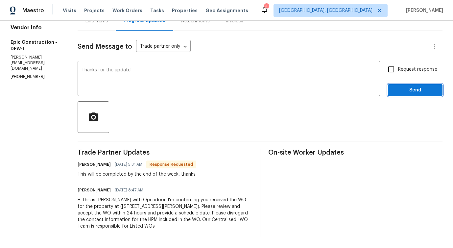
click at [404, 95] on button "Send" at bounding box center [415, 90] width 55 height 12
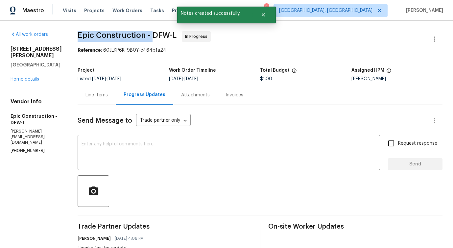
drag, startPoint x: 72, startPoint y: 36, endPoint x: 148, endPoint y: 35, distance: 76.3
click at [148, 35] on div "All work orders 3018 Refugio Ave Fort Worth, TX 76106 Home details Vendor Info …" at bounding box center [226, 184] width 453 height 327
copy span "Epic Construction -"
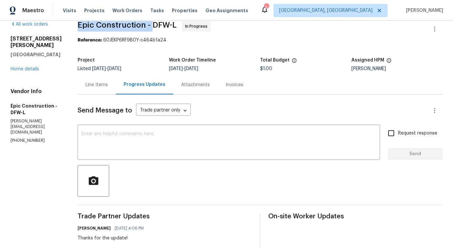
scroll to position [12, 0]
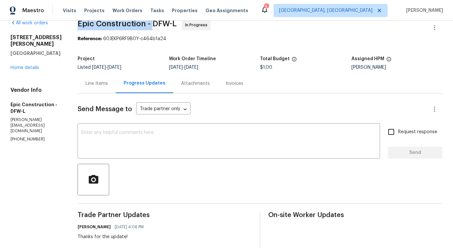
click at [167, 140] on textarea at bounding box center [229, 141] width 295 height 23
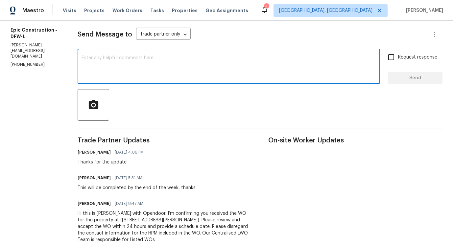
scroll to position [0, 0]
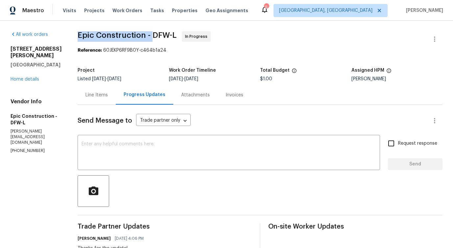
drag, startPoint x: 74, startPoint y: 37, endPoint x: 146, endPoint y: 37, distance: 72.7
click at [146, 37] on span "Epic Construction - DFW-L" at bounding box center [127, 35] width 99 height 8
copy span "Epic Construction -"
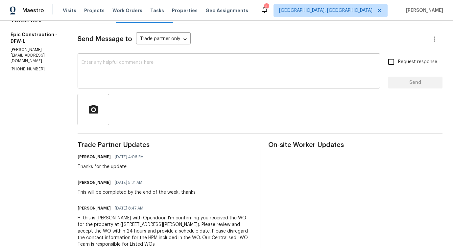
scroll to position [88, 0]
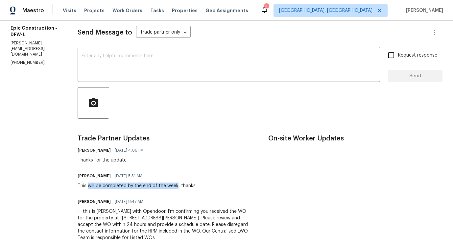
drag, startPoint x: 82, startPoint y: 187, endPoint x: 171, endPoint y: 183, distance: 88.9
click at [171, 183] on div "This will be completed by the end of the week, thanks" at bounding box center [137, 186] width 118 height 7
copy div "will be completed by the end of the week"
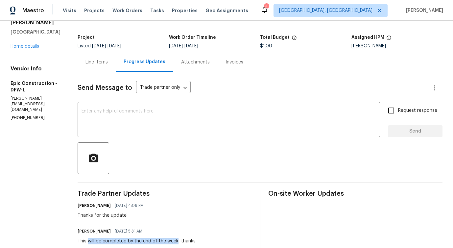
scroll to position [0, 0]
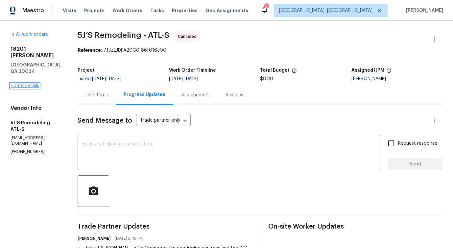
click at [25, 84] on link "Home details" at bounding box center [25, 86] width 29 height 5
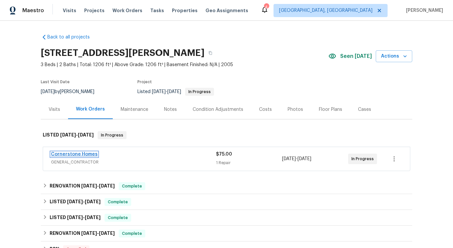
click at [70, 154] on link "Cornerstone Homes" at bounding box center [74, 154] width 47 height 5
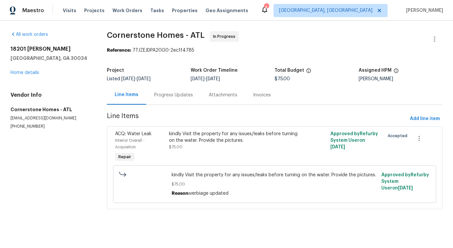
click at [177, 100] on div "Progress Updates" at bounding box center [173, 94] width 55 height 19
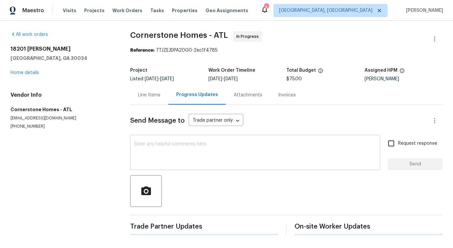
click at [177, 140] on div "x ​" at bounding box center [255, 153] width 250 height 34
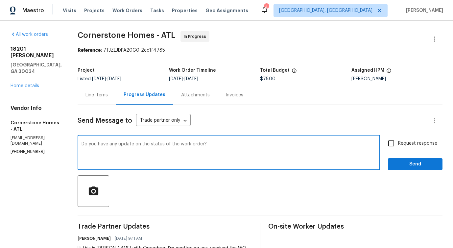
drag, startPoint x: 129, startPoint y: 148, endPoint x: 232, endPoint y: 151, distance: 102.6
click at [232, 151] on textarea "Do you have any update on the status of the work order?" at bounding box center [229, 153] width 295 height 23
type textarea "Do you have any update on the status of the work order?"
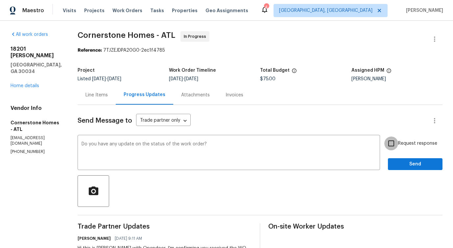
click at [397, 148] on input "Request response" at bounding box center [391, 143] width 14 height 14
checkbox input "true"
click at [409, 173] on div "Send Message to Trade partner only Trade partner only ​ Do you have any update …" at bounding box center [260, 195] width 365 height 181
click at [410, 167] on span "Send" at bounding box center [415, 164] width 44 height 8
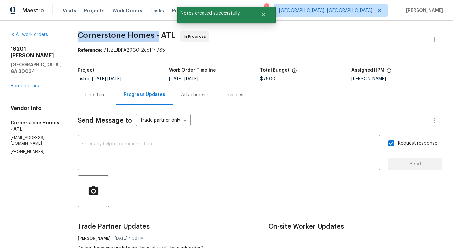
drag, startPoint x: 82, startPoint y: 38, endPoint x: 169, endPoint y: 36, distance: 86.8
click at [169, 36] on div "All work orders 18201 Waldrop Cv Decatur, GA 30034 Home details Vendor Info Cor…" at bounding box center [226, 171] width 453 height 301
copy span "Cornerstone Homes -"
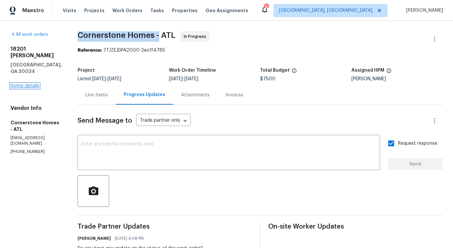
click at [24, 84] on link "Home details" at bounding box center [25, 86] width 29 height 5
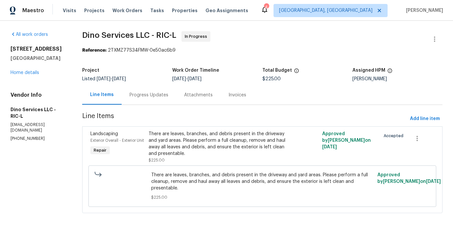
click at [145, 92] on div "Progress Updates" at bounding box center [149, 95] width 39 height 7
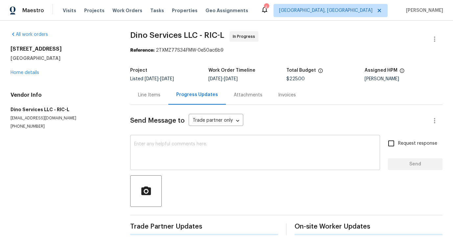
click at [163, 147] on textarea at bounding box center [255, 153] width 242 height 23
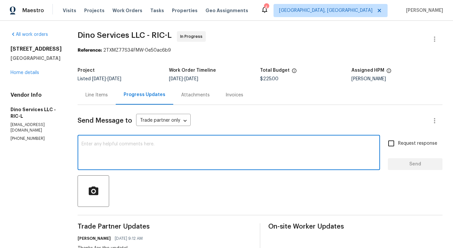
click at [149, 154] on textarea at bounding box center [229, 153] width 295 height 23
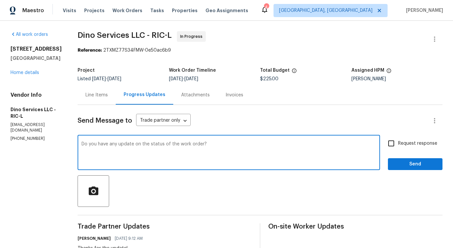
type textarea "Do you have any update on the status of the work order?"
click at [389, 146] on input "Request response" at bounding box center [391, 143] width 14 height 14
checkbox input "true"
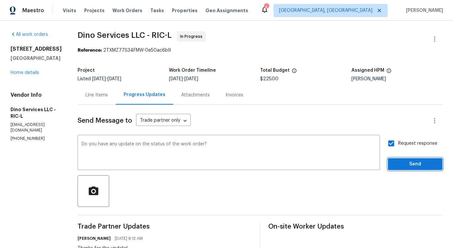
click at [396, 163] on span "Send" at bounding box center [415, 164] width 44 height 8
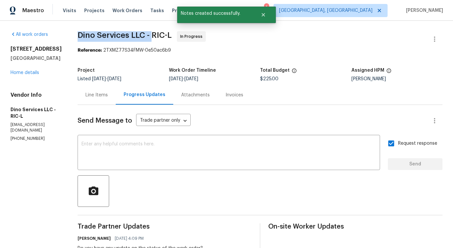
drag, startPoint x: 71, startPoint y: 33, endPoint x: 149, endPoint y: 36, distance: 77.3
click at [149, 36] on div "All work orders [STREET_ADDRESS][PERSON_NAME] Home details Vendor Info Dino Ser…" at bounding box center [226, 197] width 453 height 353
copy span "Dino Services LLC -"
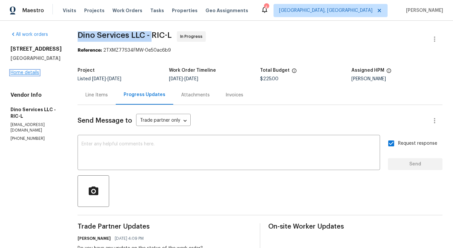
click at [36, 75] on link "Home details" at bounding box center [25, 72] width 29 height 5
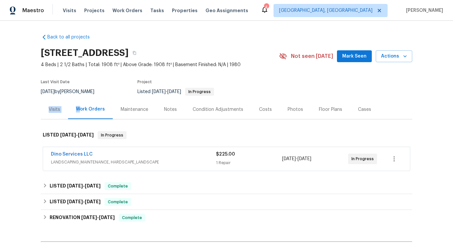
drag, startPoint x: 42, startPoint y: 110, endPoint x: 80, endPoint y: 110, distance: 37.5
click at [80, 110] on div "Visits Work Orders Maintenance Notes Condition Adjustments Costs Photos Floor P…" at bounding box center [227, 110] width 372 height 20
click at [53, 78] on div "Last Visit Date [DATE] by [PERSON_NAME] Project Listed [DATE] - [DATE] In Progr…" at bounding box center [152, 88] width 223 height 24
drag, startPoint x: 36, startPoint y: 79, endPoint x: 87, endPoint y: 78, distance: 51.3
click at [87, 78] on div "Back to all projects [STREET_ADDRESS][PERSON_NAME] 4 Beds | 2 1/2 Baths | Total…" at bounding box center [226, 134] width 453 height 227
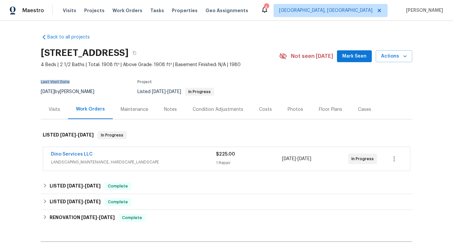
drag, startPoint x: 39, startPoint y: 81, endPoint x: 94, endPoint y: 83, distance: 54.6
click at [94, 83] on div "Back to all projects [STREET_ADDRESS][PERSON_NAME] 4 Beds | 2 1/2 Baths | Total…" at bounding box center [226, 134] width 453 height 227
drag, startPoint x: 40, startPoint y: 91, endPoint x: 61, endPoint y: 91, distance: 21.0
click at [61, 91] on div "Back to all projects [STREET_ADDRESS][PERSON_NAME] 4 Beds | 2 1/2 Baths | Total…" at bounding box center [226, 134] width 453 height 227
drag, startPoint x: 63, startPoint y: 91, endPoint x: 68, endPoint y: 92, distance: 4.9
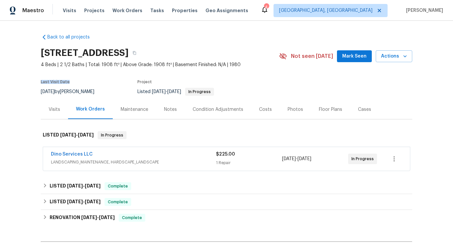
click at [68, 92] on div "[DATE] by [PERSON_NAME]" at bounding box center [71, 92] width 61 height 8
drag, startPoint x: 70, startPoint y: 92, endPoint x: 123, endPoint y: 91, distance: 52.3
click at [123, 91] on div "Last Visit Date [DATE] by [PERSON_NAME] Project Listed [DATE] - [DATE] In Progr…" at bounding box center [152, 88] width 223 height 24
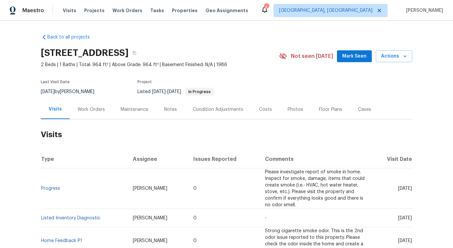
click at [93, 112] on div "Work Orders" at bounding box center [91, 109] width 27 height 7
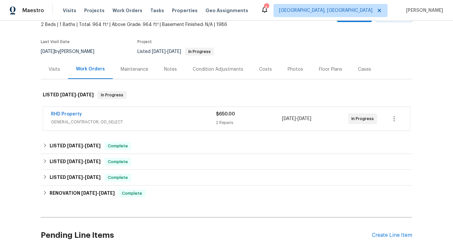
scroll to position [35, 0]
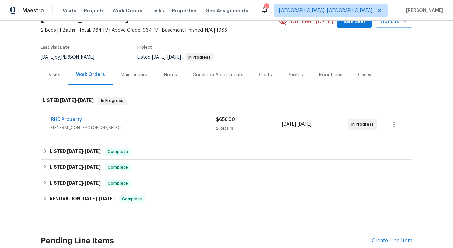
click at [70, 117] on span "RHD Property" at bounding box center [66, 119] width 31 height 7
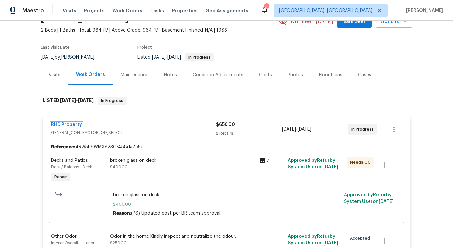
click at [64, 123] on link "RHD Property" at bounding box center [66, 124] width 31 height 5
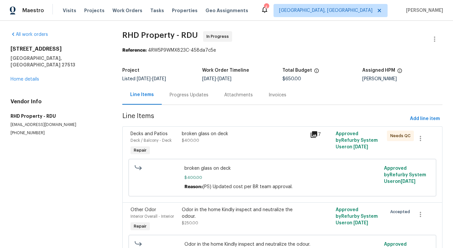
click at [189, 91] on div "Progress Updates" at bounding box center [189, 94] width 55 height 19
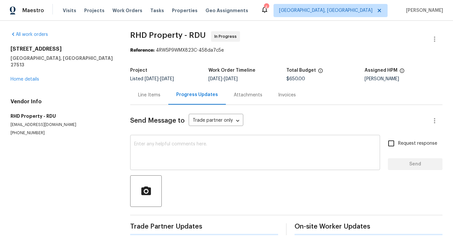
click at [187, 143] on textarea at bounding box center [255, 153] width 242 height 23
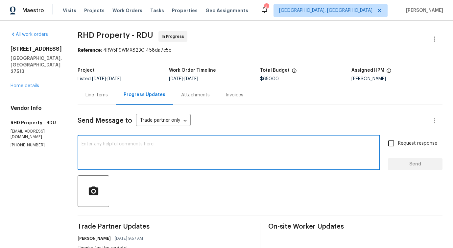
click at [187, 143] on textarea at bounding box center [229, 153] width 295 height 23
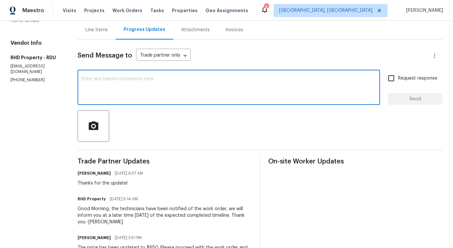
scroll to position [66, 0]
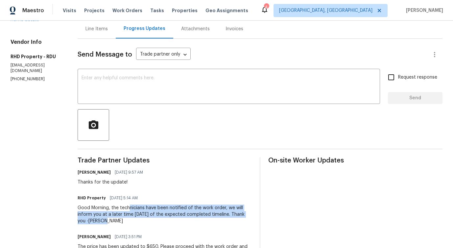
drag, startPoint x: 138, startPoint y: 206, endPoint x: 179, endPoint y: 221, distance: 43.6
click at [179, 221] on div "Good Morning, the technicians have been notified of the work order, we will inf…" at bounding box center [165, 215] width 174 height 20
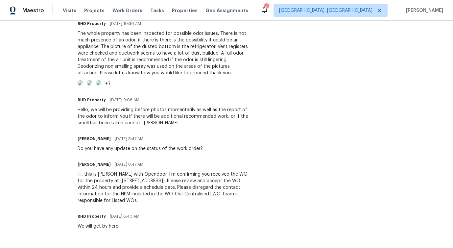
scroll to position [526, 0]
click at [149, 151] on div "Do you have any update on the status of the work order?" at bounding box center [140, 148] width 125 height 7
copy div "Do you have any update on the status of the work order?"
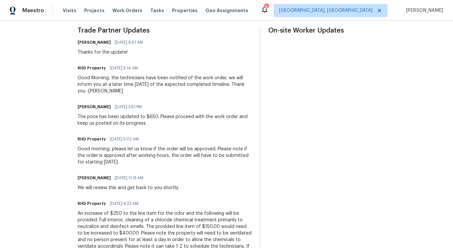
scroll to position [0, 0]
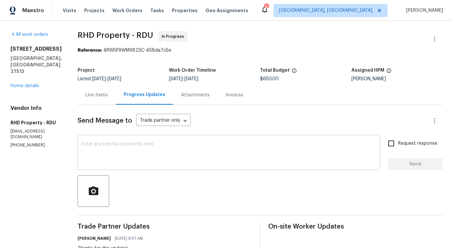
click at [145, 149] on textarea at bounding box center [229, 153] width 295 height 23
paste textarea "Do you have any update on the status of the work order?"
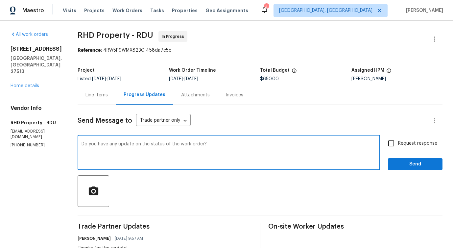
scroll to position [17, 0]
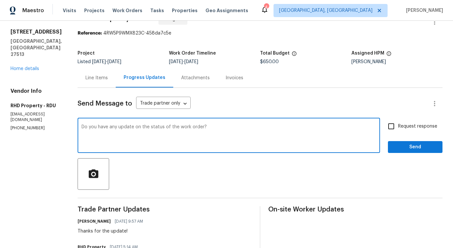
type textarea "Do you have any update on the status of the work order?"
click at [420, 126] on span "Request response" at bounding box center [417, 126] width 39 height 7
click at [398, 126] on input "Request response" at bounding box center [391, 126] width 14 height 14
checkbox input "true"
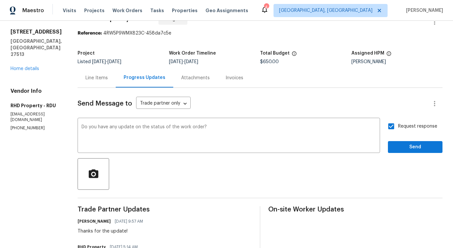
click at [410, 150] on span "Send" at bounding box center [415, 147] width 44 height 8
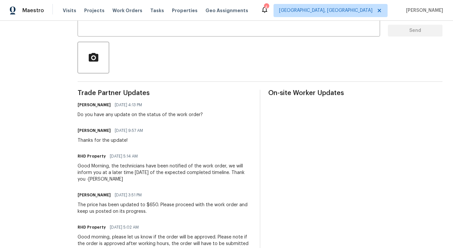
scroll to position [0, 0]
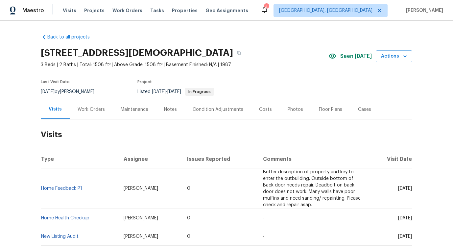
click at [93, 113] on div "Work Orders" at bounding box center [91, 109] width 43 height 19
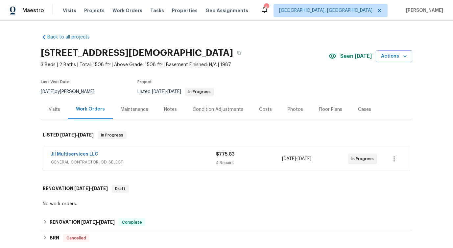
click at [80, 157] on span "Jil Multiservices LLC" at bounding box center [74, 154] width 47 height 7
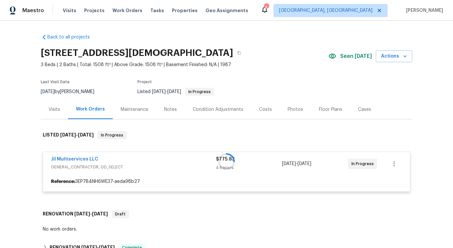
click at [80, 157] on div at bounding box center [227, 162] width 372 height 74
click at [73, 159] on link "Jil Multiservices LLC" at bounding box center [74, 159] width 47 height 5
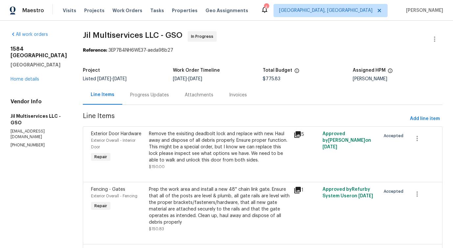
click at [154, 96] on div "Progress Updates" at bounding box center [149, 95] width 39 height 7
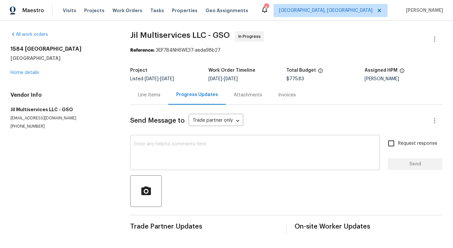
click at [166, 143] on textarea at bounding box center [255, 153] width 242 height 23
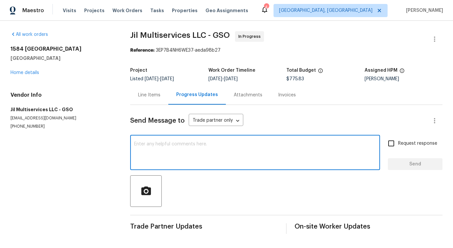
click at [151, 100] on div "Line Items" at bounding box center [149, 94] width 38 height 19
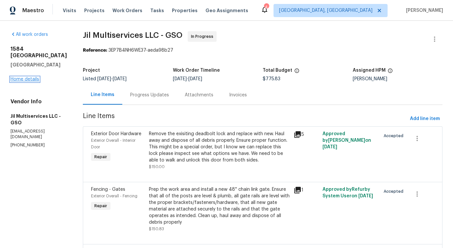
click at [32, 82] on link "Home details" at bounding box center [25, 79] width 29 height 5
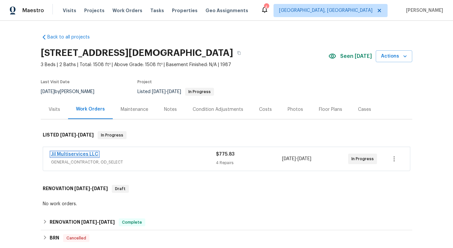
click at [76, 155] on link "Jil Multiservices LLC" at bounding box center [74, 154] width 47 height 5
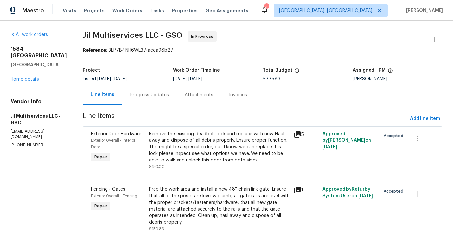
click at [146, 97] on div "Progress Updates" at bounding box center [149, 95] width 39 height 7
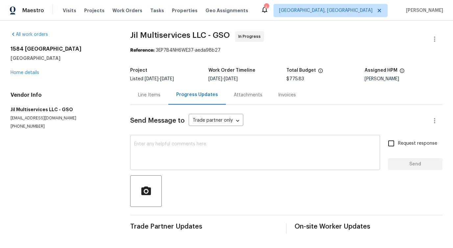
click at [141, 161] on textarea at bounding box center [255, 153] width 242 height 23
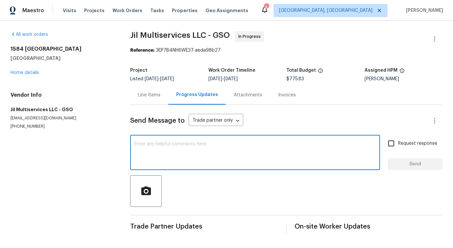
click at [216, 156] on textarea at bounding box center [255, 153] width 242 height 23
paste textarea "Hi this is [PERSON_NAME] with Opendoor. I’m confirming you received the WO for …"
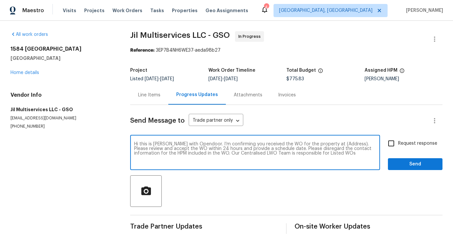
click at [337, 143] on textarea "Hi this is [PERSON_NAME] with Opendoor. I’m confirming you received the WO for …" at bounding box center [255, 153] width 242 height 23
paste textarea "[STREET_ADDRESS][DEMOGRAPHIC_DATA]"
type textarea "Hi this is [PERSON_NAME] with Opendoor. I’m confirming you received the WO for …"
click at [390, 147] on input "Request response" at bounding box center [391, 143] width 14 height 14
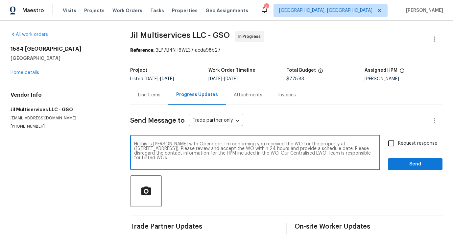
checkbox input "true"
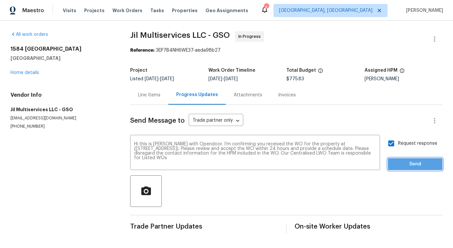
click at [402, 163] on span "Send" at bounding box center [415, 164] width 44 height 8
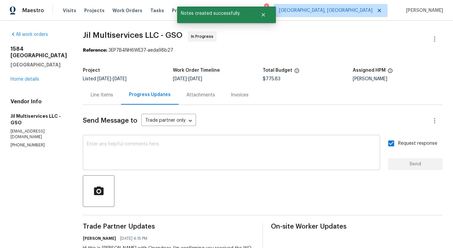
click at [130, 148] on textarea at bounding box center [231, 153] width 289 height 23
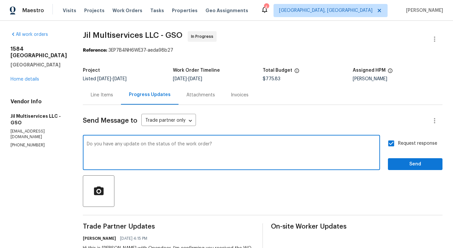
type textarea "Do you have any update on the status of the work order?"
click at [406, 168] on button "Send" at bounding box center [415, 164] width 55 height 12
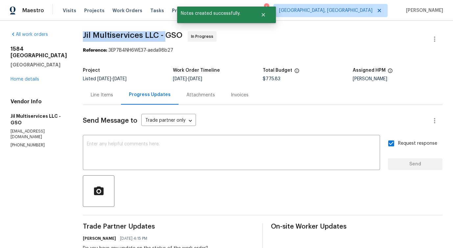
drag, startPoint x: 78, startPoint y: 32, endPoint x: 163, endPoint y: 36, distance: 85.6
click at [163, 36] on div "All work orders [STREET_ADDRESS][PERSON_NAME] Home details Vendor Info Jil Mult…" at bounding box center [226, 171] width 453 height 301
copy span "Jil Multiservices LLC -"
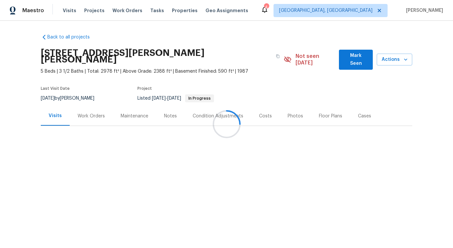
click at [91, 113] on div "Work Orders" at bounding box center [91, 116] width 27 height 7
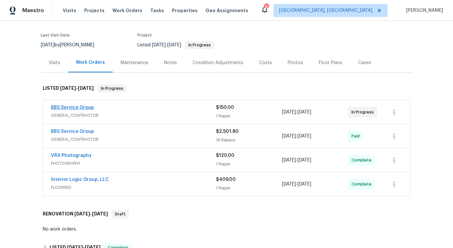
scroll to position [57, 0]
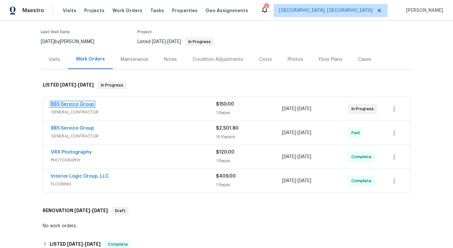
click at [68, 102] on link "BBS Service Group" at bounding box center [72, 104] width 43 height 5
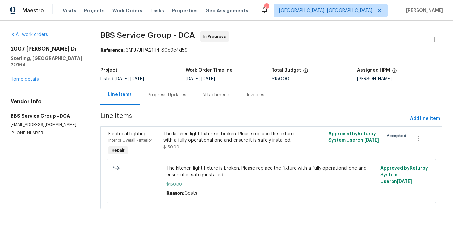
click at [156, 95] on div "Progress Updates" at bounding box center [167, 95] width 39 height 7
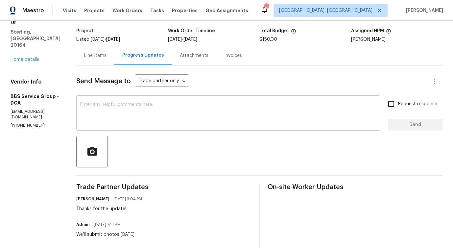
scroll to position [118, 0]
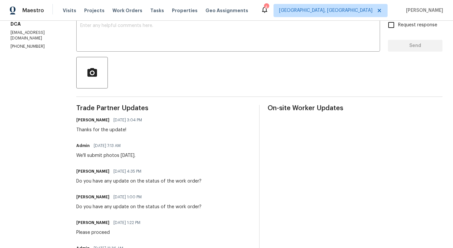
click at [106, 180] on div "Do you have any update on the status of the work order?" at bounding box center [138, 181] width 125 height 7
copy div "Do you have any update on the status of the work order?"
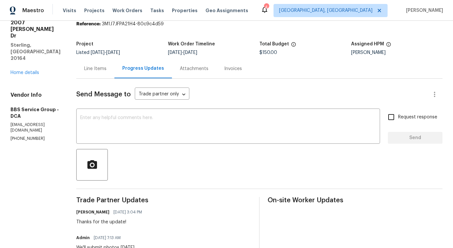
scroll to position [0, 0]
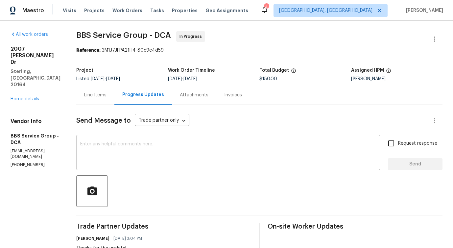
click at [132, 154] on textarea at bounding box center [228, 153] width 296 height 23
paste textarea "Do you have any update on the status of the work order?"
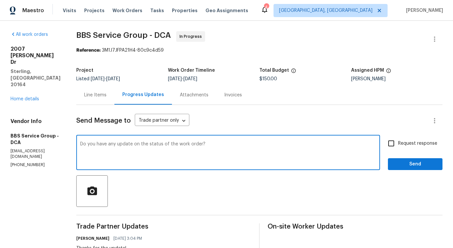
click at [145, 144] on textarea "Do you have any update on the status of the work order?" at bounding box center [228, 153] width 296 height 23
type textarea "Do you have any update on the completion status of the work order?"
click at [393, 146] on input "Request response" at bounding box center [391, 143] width 14 height 14
checkbox input "true"
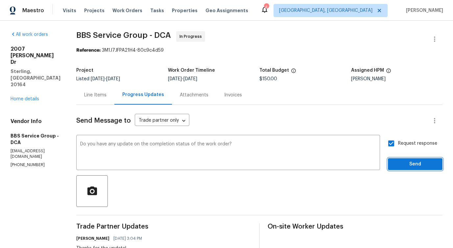
click at [402, 160] on span "Send" at bounding box center [415, 164] width 44 height 8
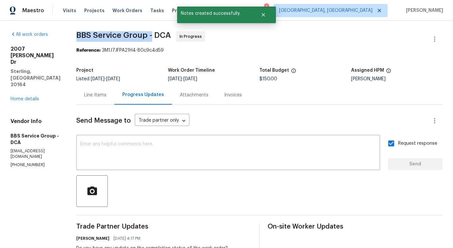
drag, startPoint x: 71, startPoint y: 33, endPoint x: 149, endPoint y: 35, distance: 78.3
copy span "BBS Service Group -"
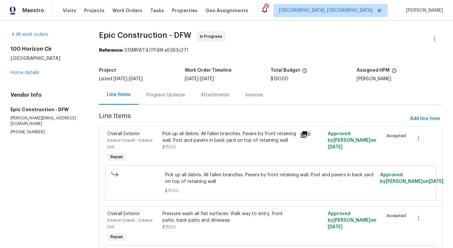
click at [170, 86] on div "Progress Updates" at bounding box center [165, 94] width 55 height 19
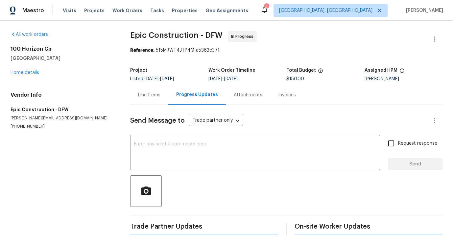
click at [186, 132] on div "Send Message to Trade partner only Trade partner only ​ x ​ Request response Se…" at bounding box center [286, 170] width 312 height 130
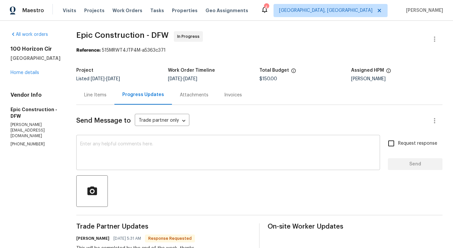
click at [157, 151] on textarea at bounding box center [228, 153] width 296 height 23
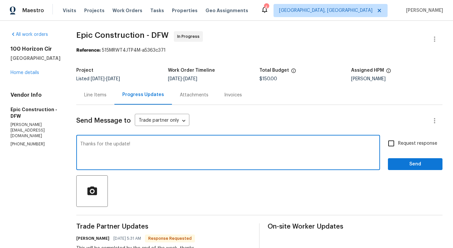
type textarea "Thanks for the update!"
click at [418, 166] on span "Send" at bounding box center [415, 164] width 44 height 8
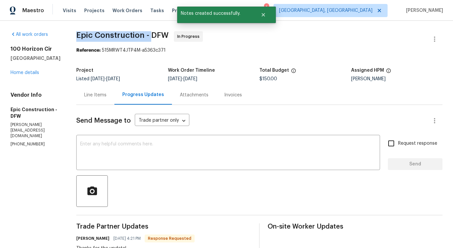
drag, startPoint x: 74, startPoint y: 32, endPoint x: 150, endPoint y: 32, distance: 76.0
click at [150, 32] on span "Epic Construction - DFW" at bounding box center [122, 35] width 92 height 8
copy span "Epic Construction -"
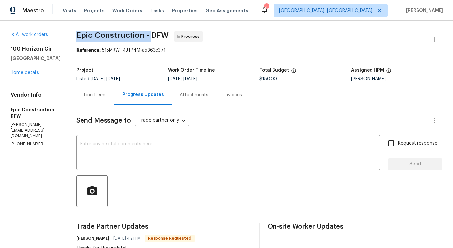
scroll to position [60, 0]
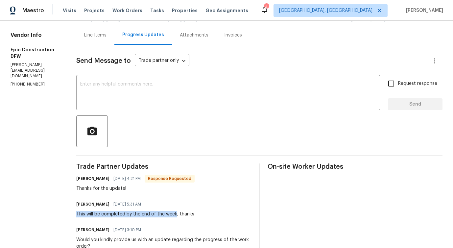
drag, startPoint x: 75, startPoint y: 215, endPoint x: 173, endPoint y: 212, distance: 98.0
click at [173, 212] on div "This will be completed by the end of the week, thanks" at bounding box center [135, 214] width 118 height 7
copy div "This will be completed by the end of the week"
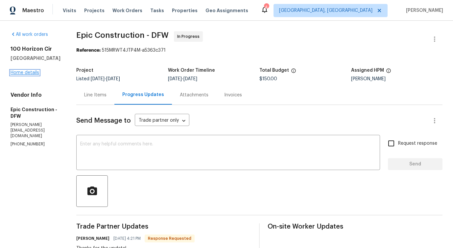
click at [26, 73] on link "Home details" at bounding box center [25, 72] width 29 height 5
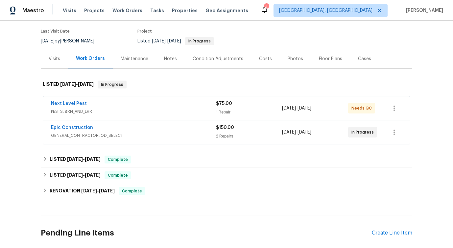
scroll to position [63, 0]
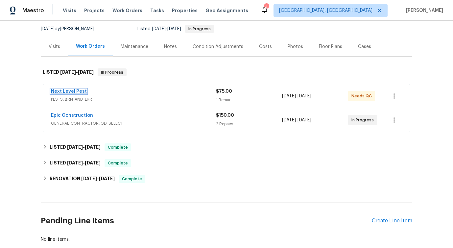
click at [73, 93] on link "Next Level Pest" at bounding box center [69, 91] width 36 height 5
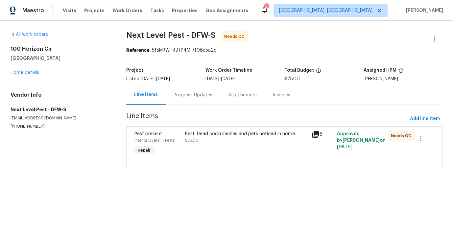
click at [174, 98] on div "Progress Updates" at bounding box center [193, 94] width 55 height 19
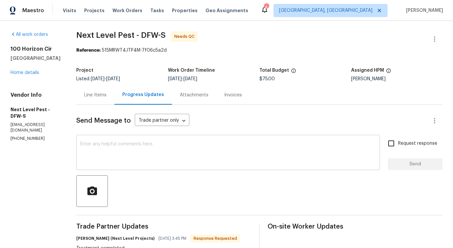
click at [195, 159] on textarea at bounding box center [228, 153] width 296 height 23
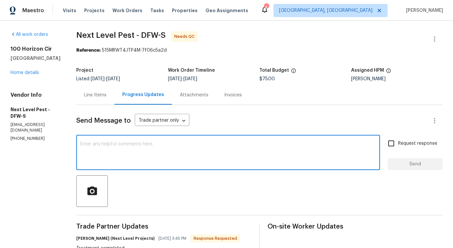
click at [90, 97] on div "Line Items" at bounding box center [95, 95] width 22 height 7
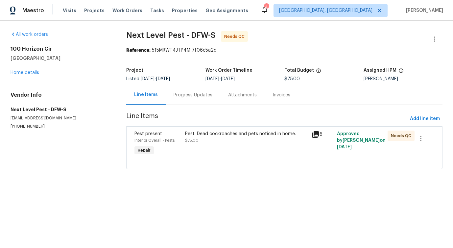
click at [255, 148] on div "Pest. Dead cockroaches and pets noticed in home. $75.00" at bounding box center [246, 144] width 127 height 30
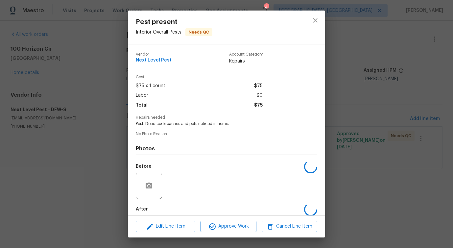
scroll to position [33, 0]
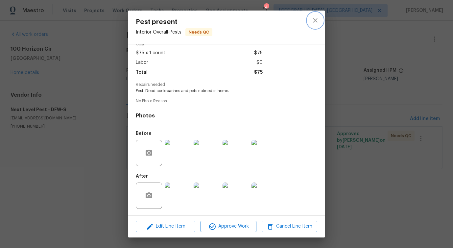
click at [314, 21] on icon "close" at bounding box center [315, 20] width 4 height 4
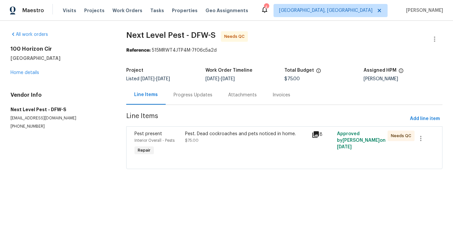
click at [199, 102] on div "Progress Updates" at bounding box center [193, 94] width 55 height 19
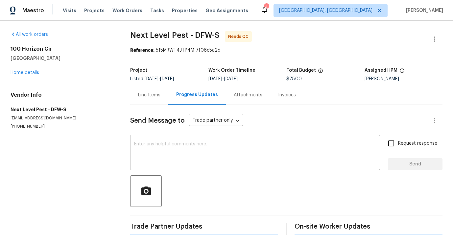
click at [202, 156] on textarea at bounding box center [255, 153] width 242 height 23
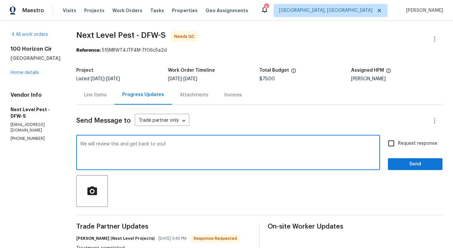
type textarea "We will review this and get back to you!"
click at [428, 166] on span "Send" at bounding box center [415, 164] width 44 height 8
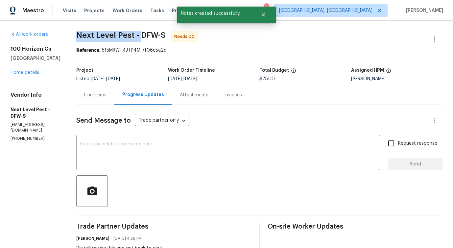
drag, startPoint x: 77, startPoint y: 34, endPoint x: 137, endPoint y: 34, distance: 60.2
click at [137, 34] on span "Next Level Pest - DFW-S" at bounding box center [120, 35] width 89 height 8
copy span "Next Level Pest -"
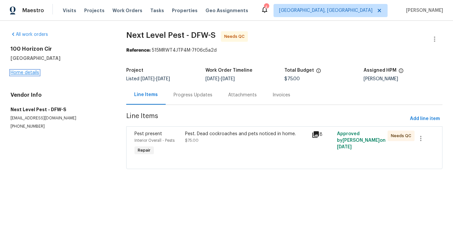
click at [28, 73] on link "Home details" at bounding box center [25, 72] width 29 height 5
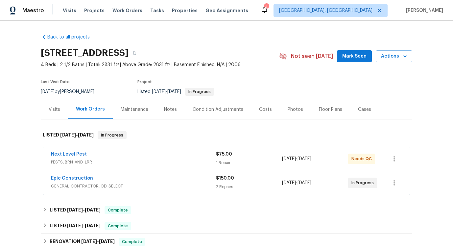
click at [56, 107] on div "Visits" at bounding box center [55, 109] width 12 height 7
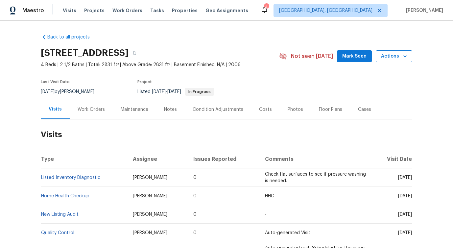
click at [404, 56] on icon "button" at bounding box center [404, 56] width 3 height 2
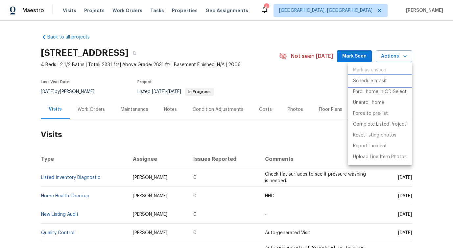
click at [364, 83] on p "Schedule a visit" at bounding box center [370, 81] width 34 height 7
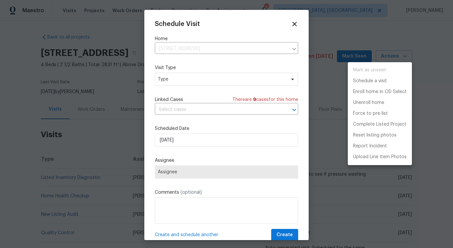
click at [180, 79] on div at bounding box center [226, 124] width 453 height 248
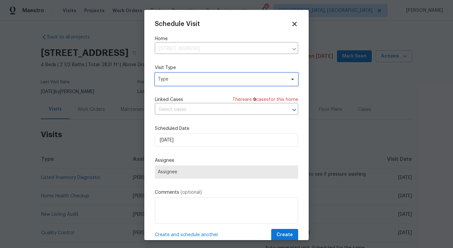
click at [170, 79] on span "Type" at bounding box center [222, 79] width 128 height 7
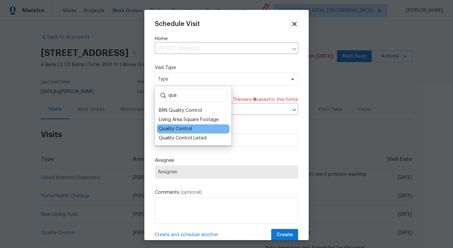
type input "qua"
click at [178, 130] on div "Quality Control" at bounding box center [175, 129] width 33 height 7
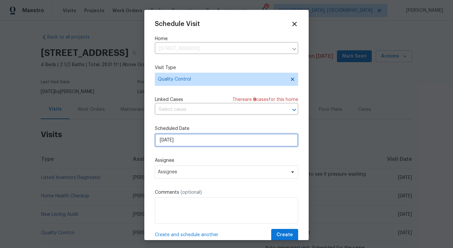
click at [181, 141] on input "[DATE]" at bounding box center [226, 140] width 143 height 13
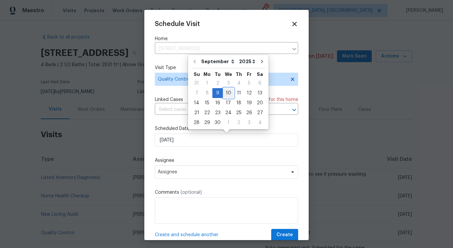
click at [229, 95] on div "10" at bounding box center [228, 92] width 11 height 9
type input "[DATE]"
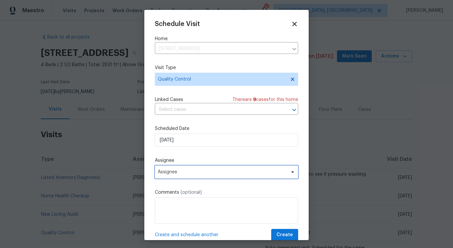
click at [185, 173] on span "Assignee" at bounding box center [222, 171] width 129 height 5
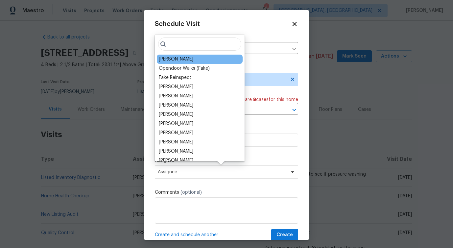
click at [172, 62] on div "[PERSON_NAME]" at bounding box center [200, 59] width 86 height 9
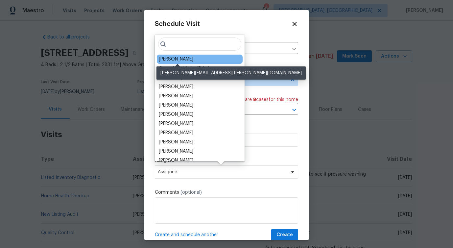
click at [174, 61] on div "[PERSON_NAME]" at bounding box center [176, 59] width 35 height 7
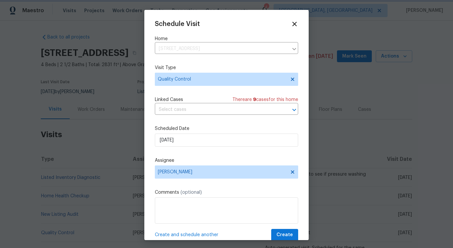
scroll to position [12, 0]
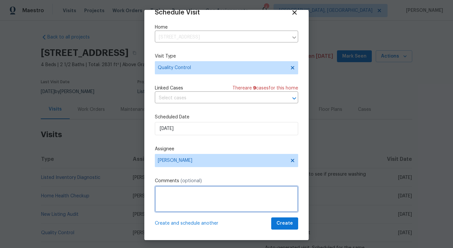
click at [199, 201] on textarea at bounding box center [226, 199] width 143 height 26
paste textarea "TP has completed the odor treatment. Please visit the property to quality check…"
type textarea "TP has completed the odor treatment. Please visit the property to quality check…"
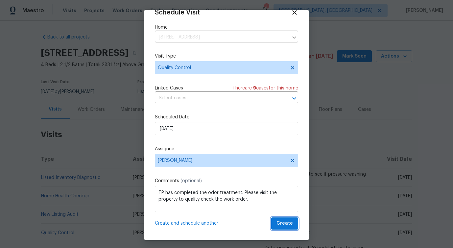
click at [289, 226] on span "Create" at bounding box center [285, 223] width 16 height 8
